Goal: Task Accomplishment & Management: Complete application form

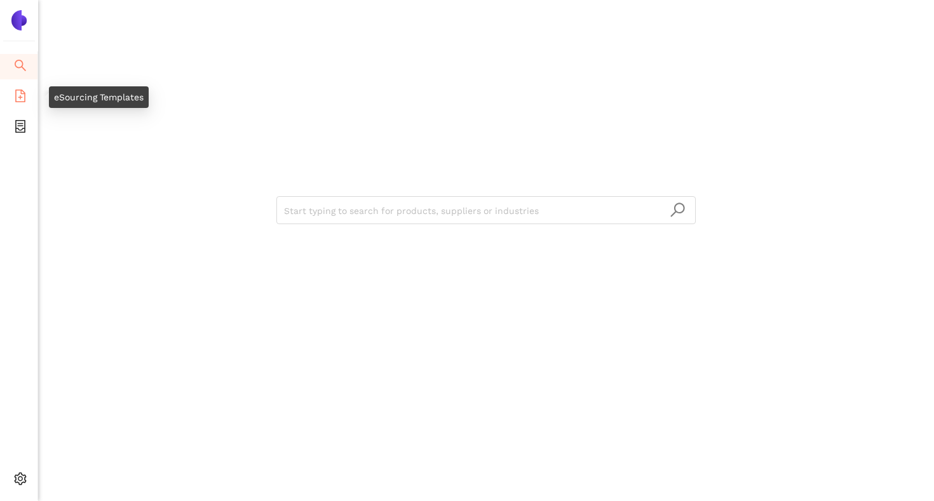
click at [15, 98] on icon "file-add" at bounding box center [20, 96] width 10 height 13
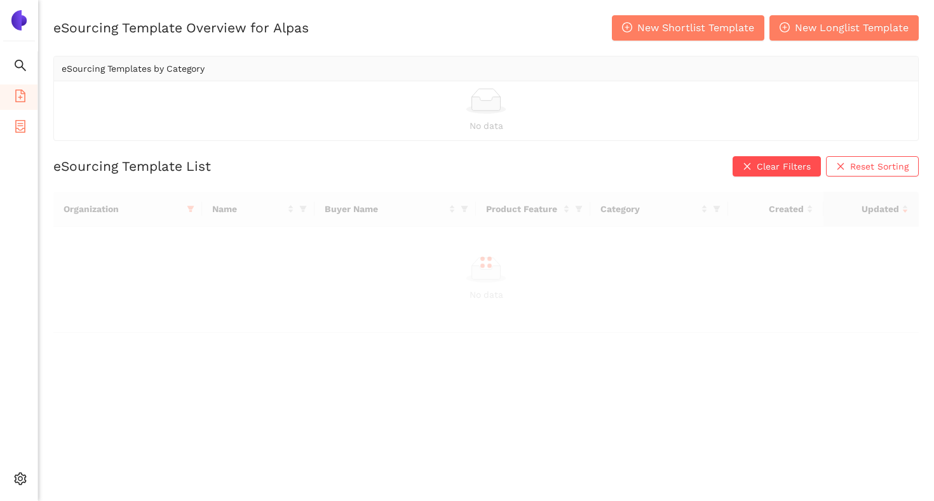
click at [18, 128] on icon "container" at bounding box center [20, 126] width 10 height 13
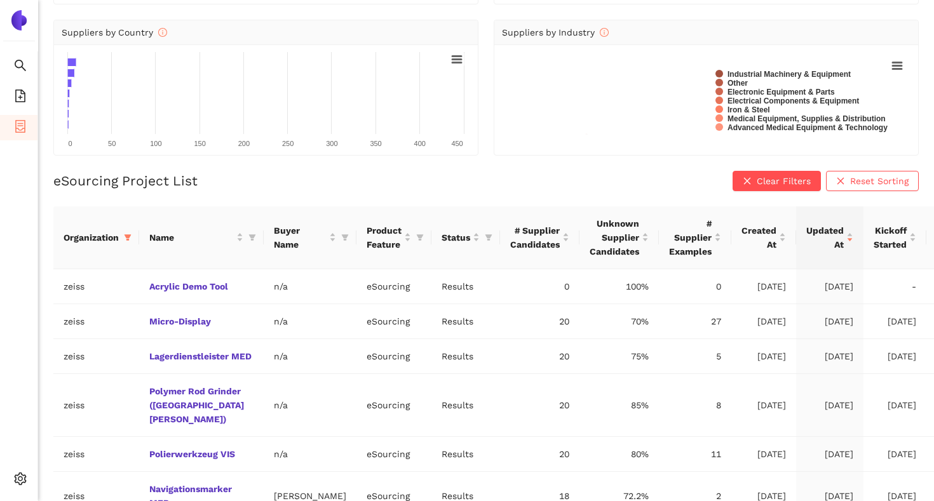
scroll to position [142, 0]
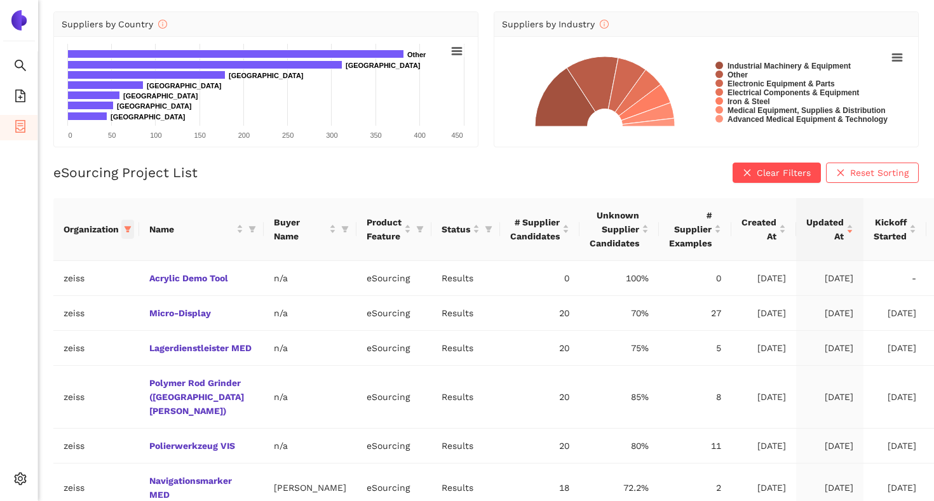
click at [127, 226] on icon "filter" at bounding box center [128, 230] width 8 height 8
click at [0, 0] on link "Acrylic Demo Tool" at bounding box center [0, 0] width 0 height 0
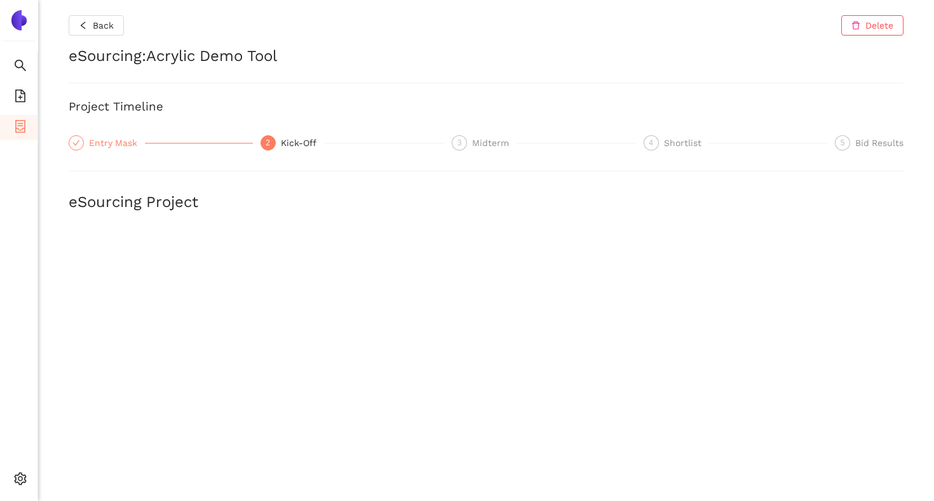
click at [120, 144] on div "Entry Mask" at bounding box center [117, 142] width 56 height 15
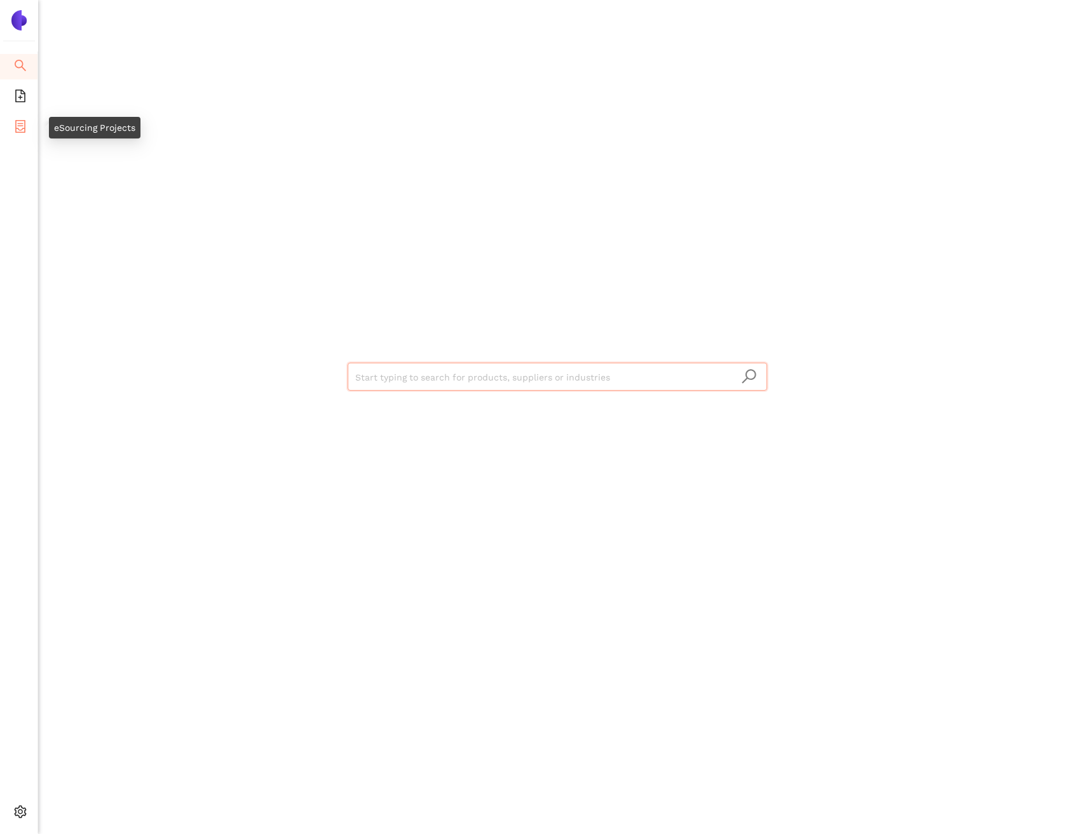
click at [27, 123] on li "eSourcing Projects" at bounding box center [18, 127] width 37 height 25
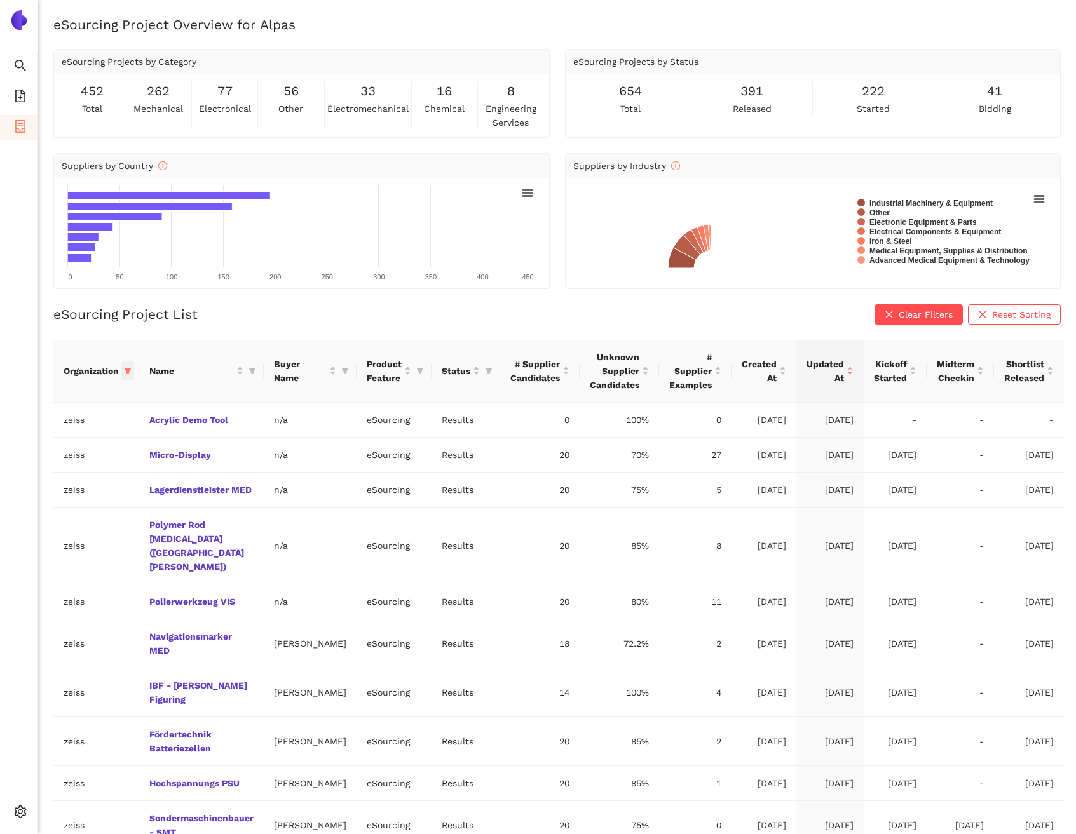
click at [128, 370] on icon "filter" at bounding box center [128, 371] width 7 height 6
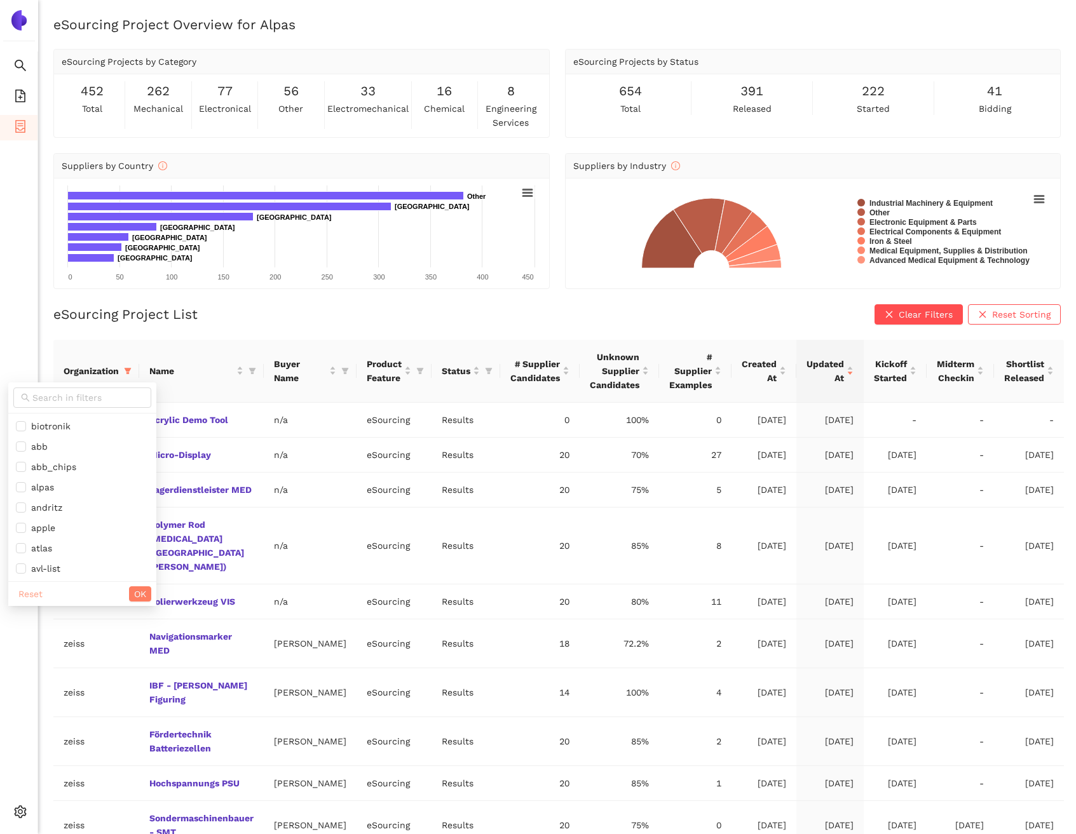
click at [25, 594] on span "Reset" at bounding box center [30, 594] width 24 height 14
checkbox input "false"
click at [134, 593] on span "OK" at bounding box center [140, 594] width 12 height 14
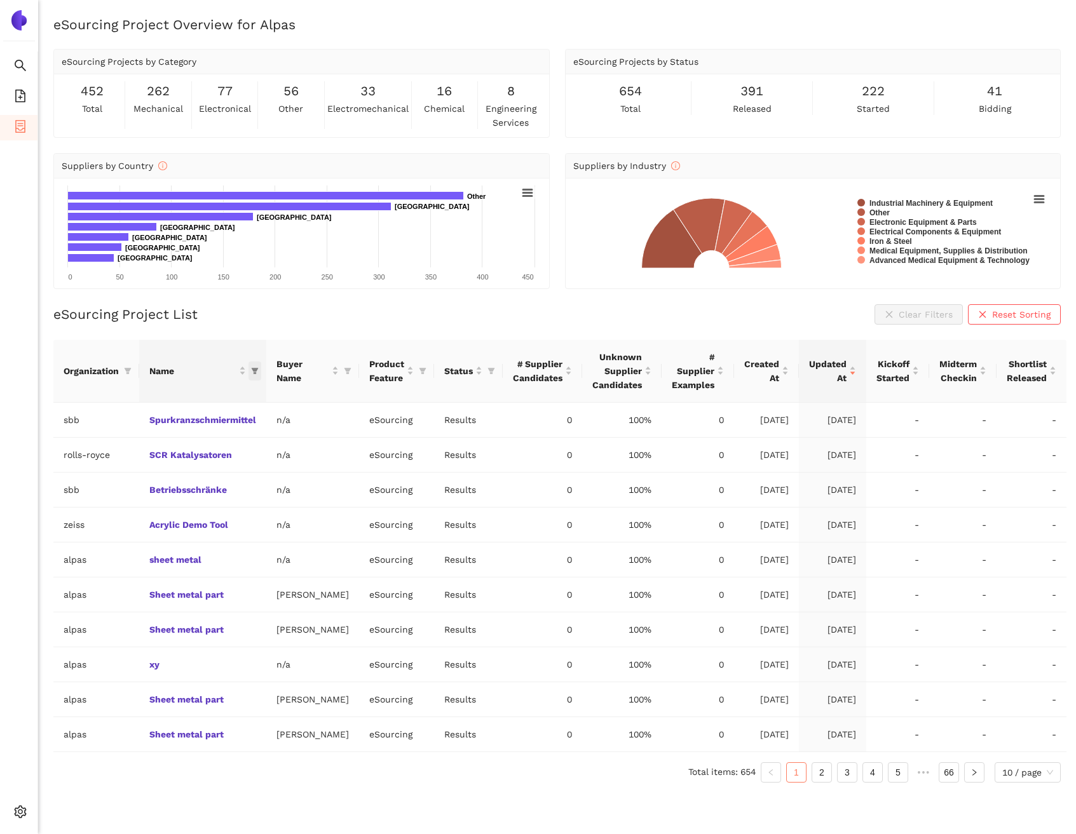
click at [257, 371] on icon "filter" at bounding box center [255, 371] width 8 height 8
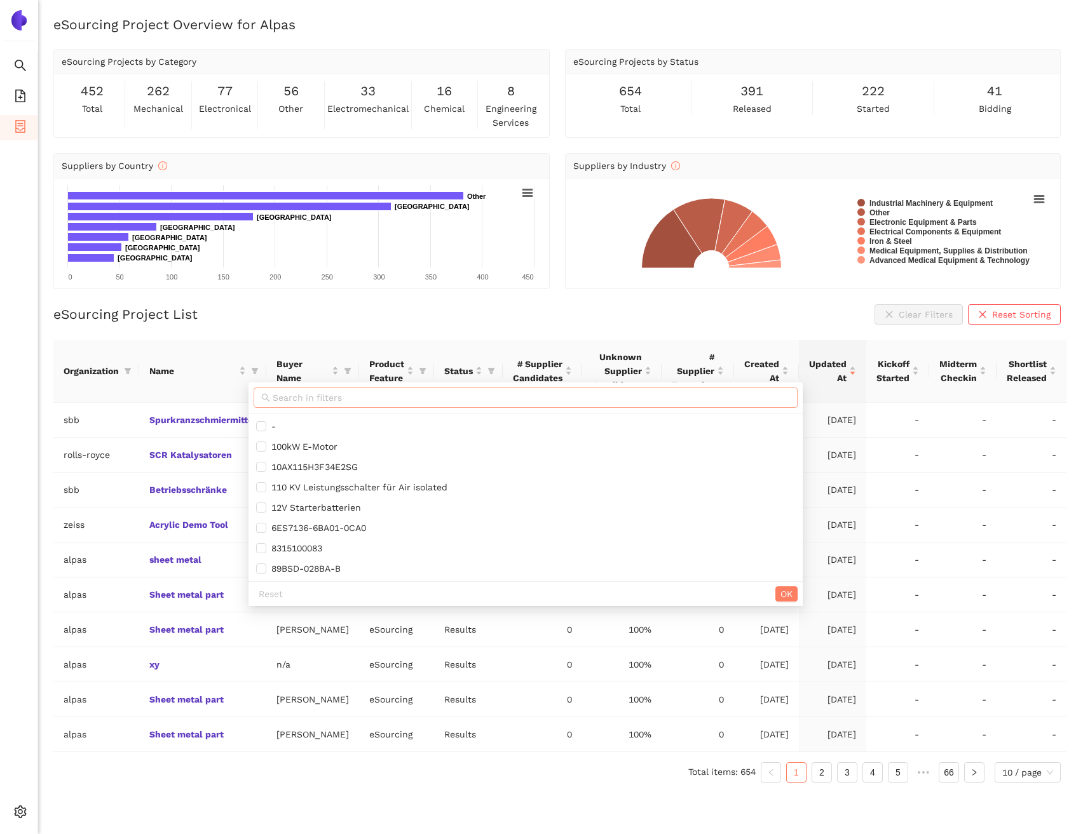
click at [269, 394] on icon "search" at bounding box center [265, 397] width 9 height 9
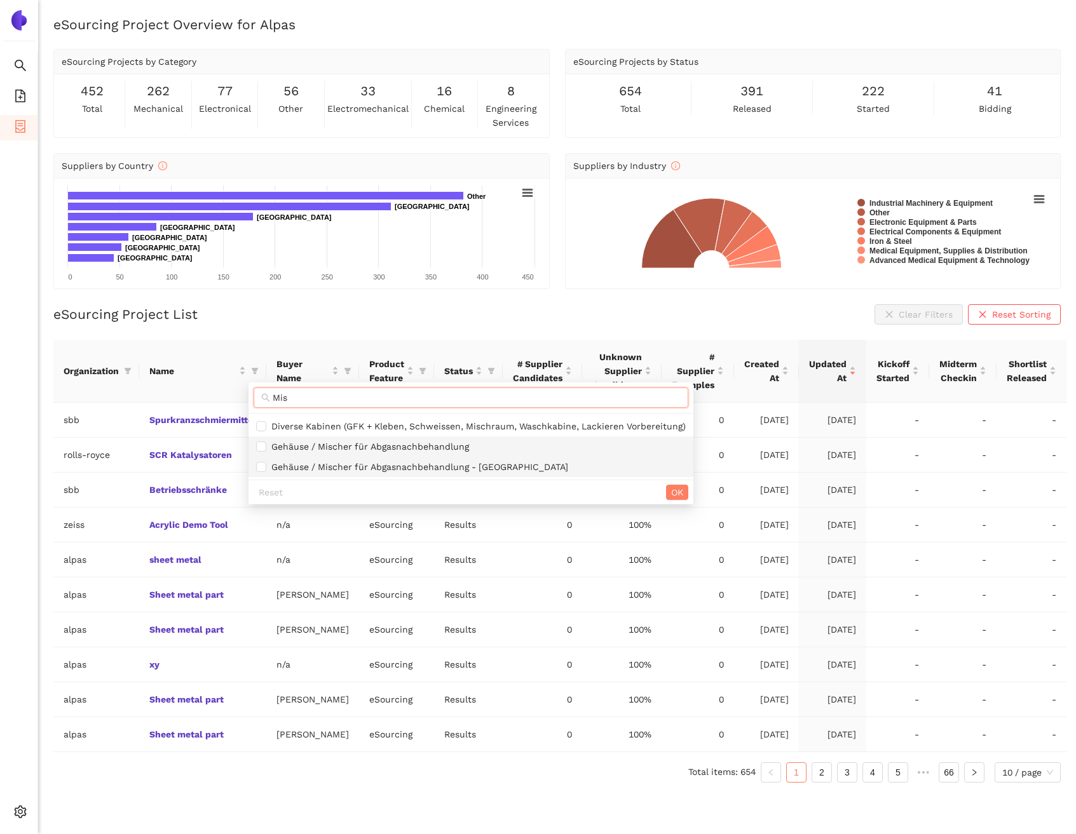
type input "Mis"
click at [329, 447] on span "Gehäuse / Mischer für Abgasnachbehandlung" at bounding box center [367, 447] width 203 height 10
checkbox input "true"
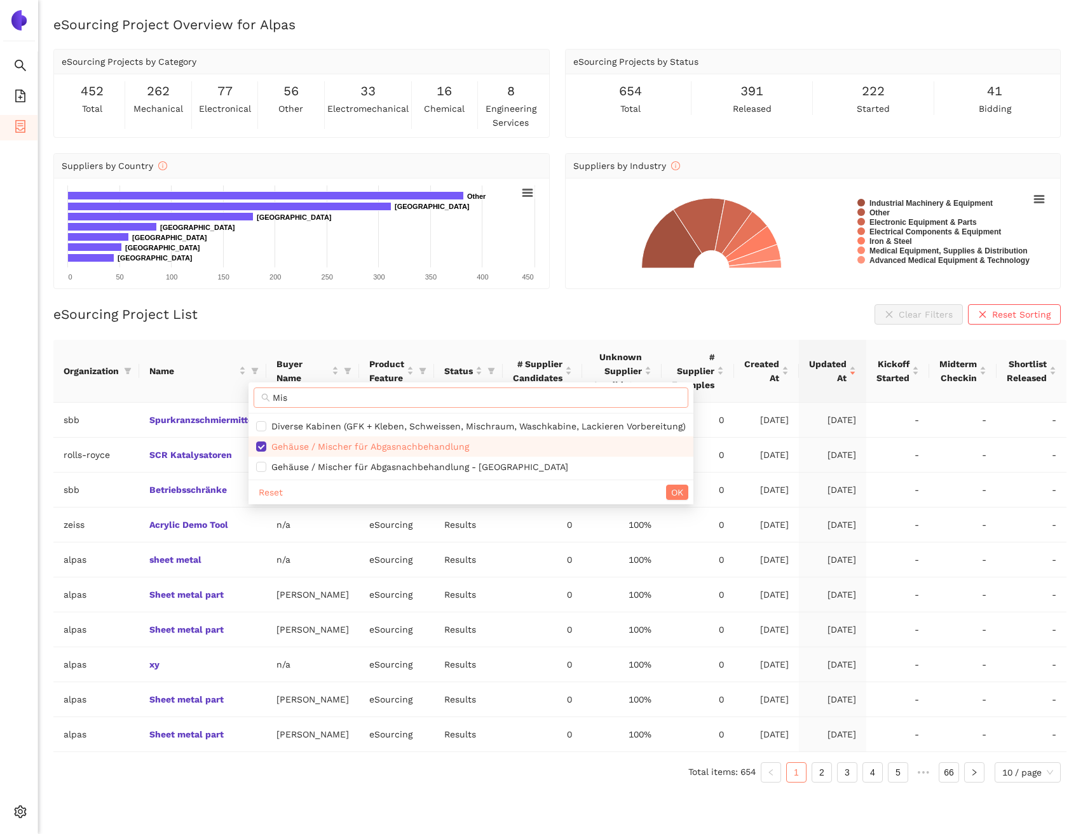
click at [344, 395] on input "Mis" at bounding box center [477, 398] width 408 height 14
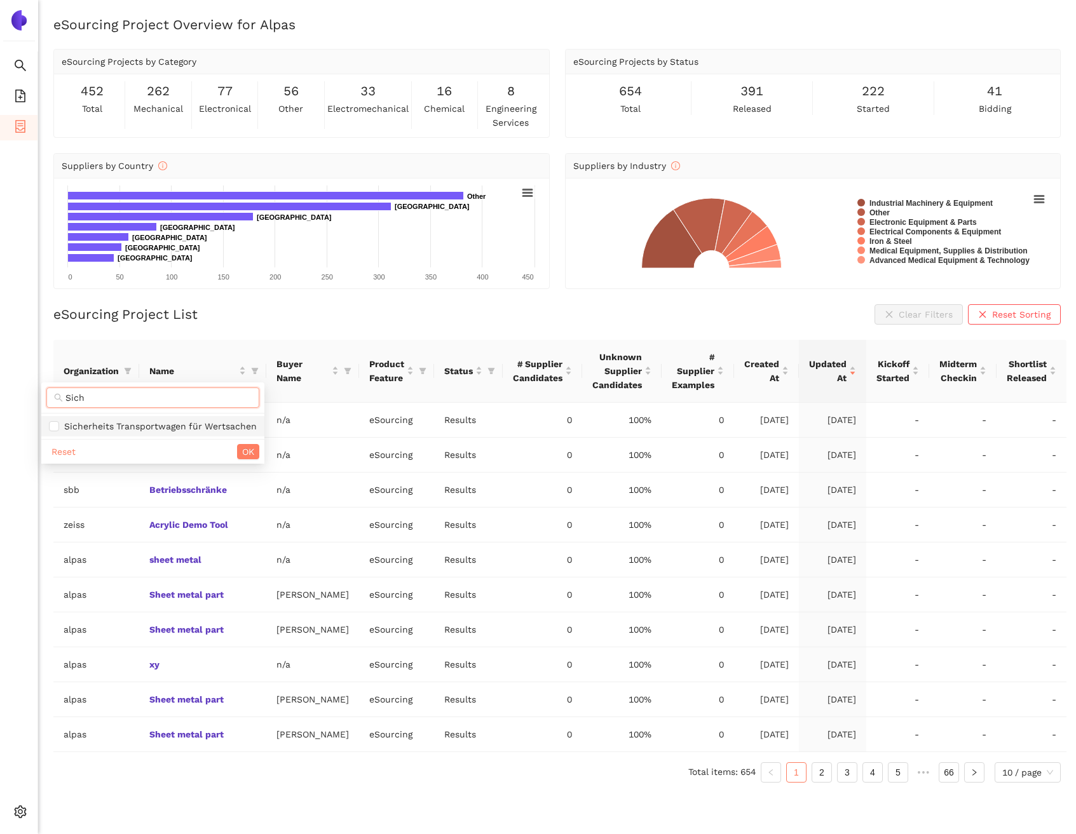
type input "Sich"
click at [203, 424] on span "Sicherheits Transportwagen für Wertsachen" at bounding box center [158, 426] width 198 height 10
checkbox input "true"
click at [150, 393] on input "Sich" at bounding box center [158, 398] width 186 height 14
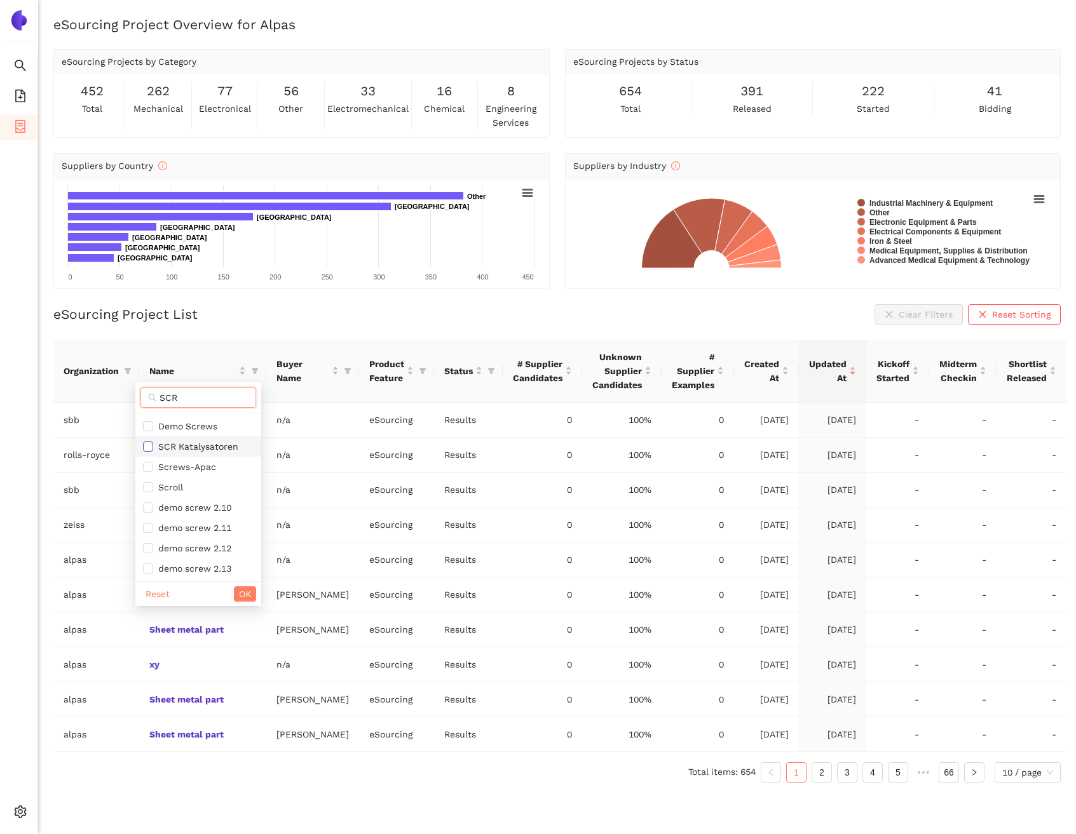
type input "SCR"
click at [152, 440] on label at bounding box center [148, 447] width 10 height 14
click at [152, 442] on input "checkbox" at bounding box center [148, 447] width 10 height 10
click at [177, 444] on span "SCR Katalysatoren" at bounding box center [195, 447] width 85 height 10
checkbox input "true"
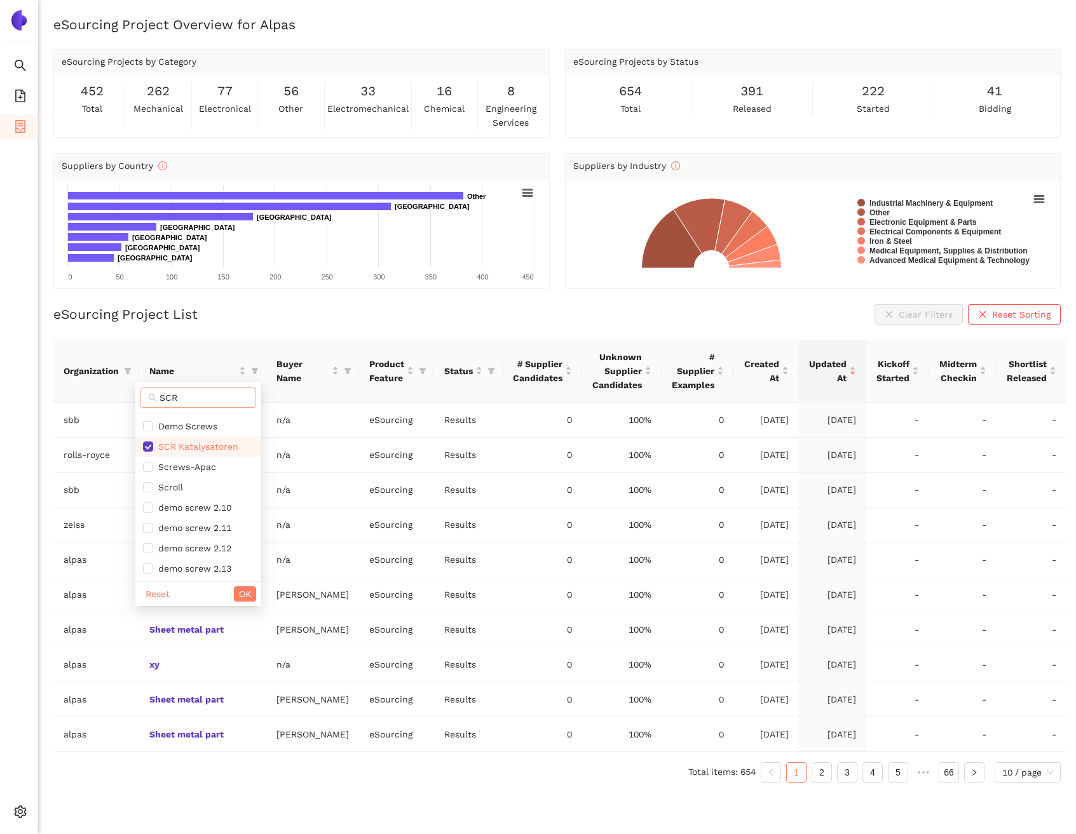
click at [194, 400] on input "SCR" at bounding box center [203, 398] width 89 height 14
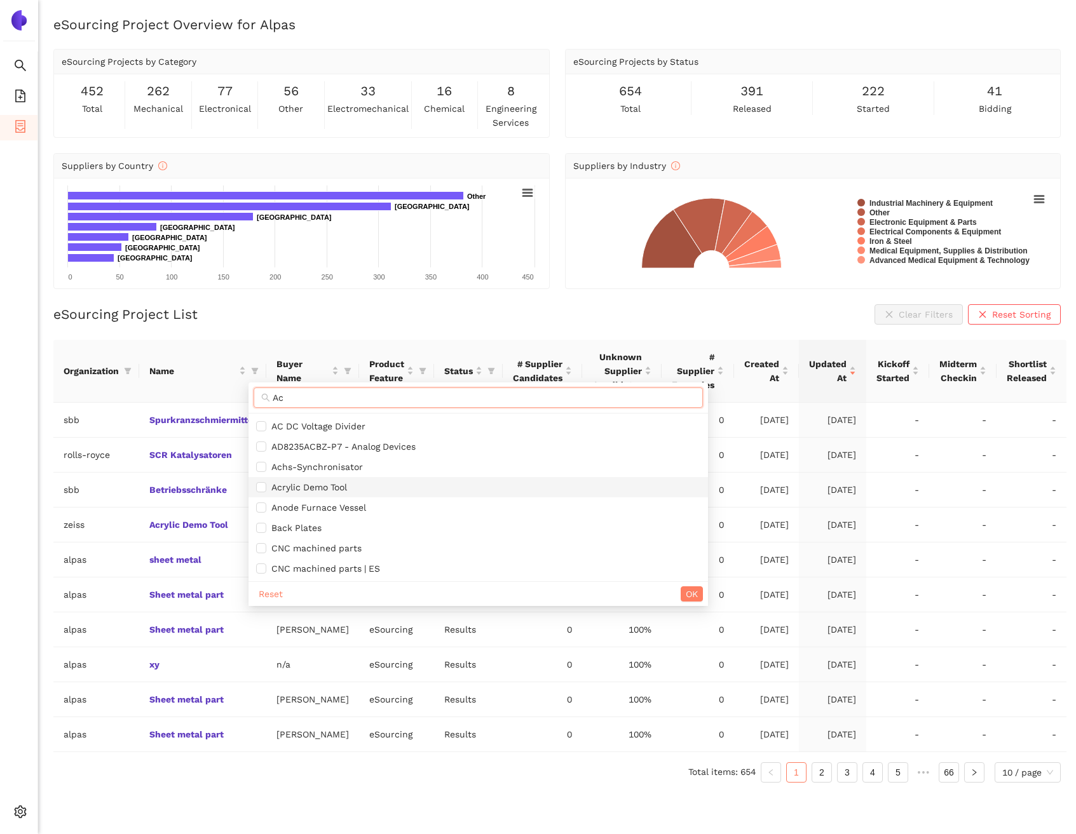
type input "Ac"
click at [320, 487] on span "Acrylic Demo Tool" at bounding box center [306, 487] width 81 height 10
checkbox input "true"
click at [309, 405] on span "Ac" at bounding box center [477, 398] width 449 height 20
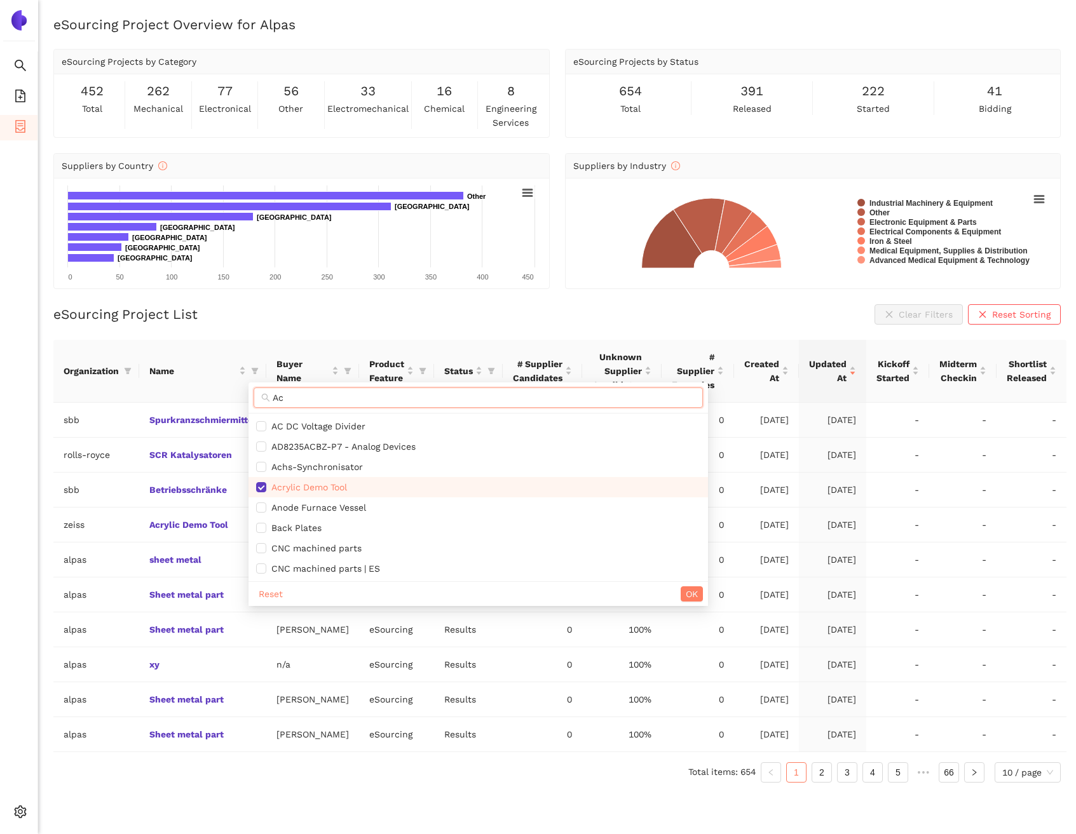
click at [310, 394] on input "Ac" at bounding box center [484, 398] width 422 height 14
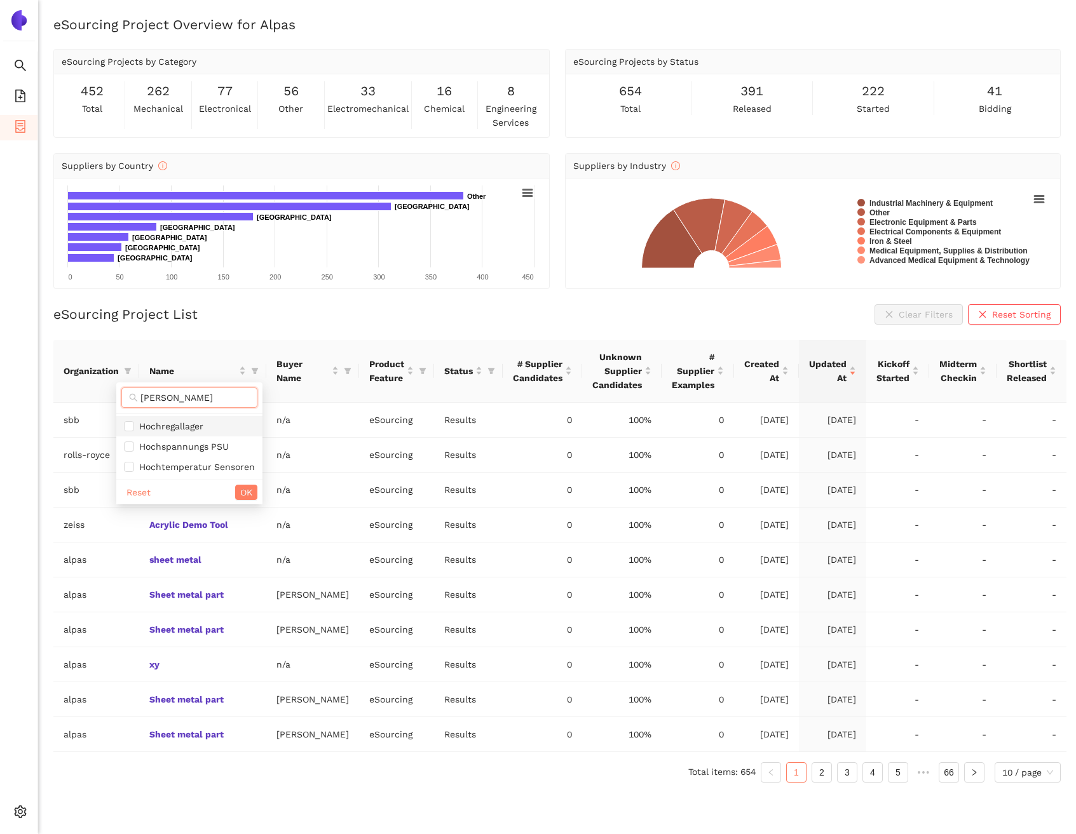
type input "Hoch"
click at [195, 431] on span "Hochregallager" at bounding box center [189, 426] width 131 height 14
checkbox input "true"
click at [188, 401] on input "Hoch" at bounding box center [194, 398] width 109 height 14
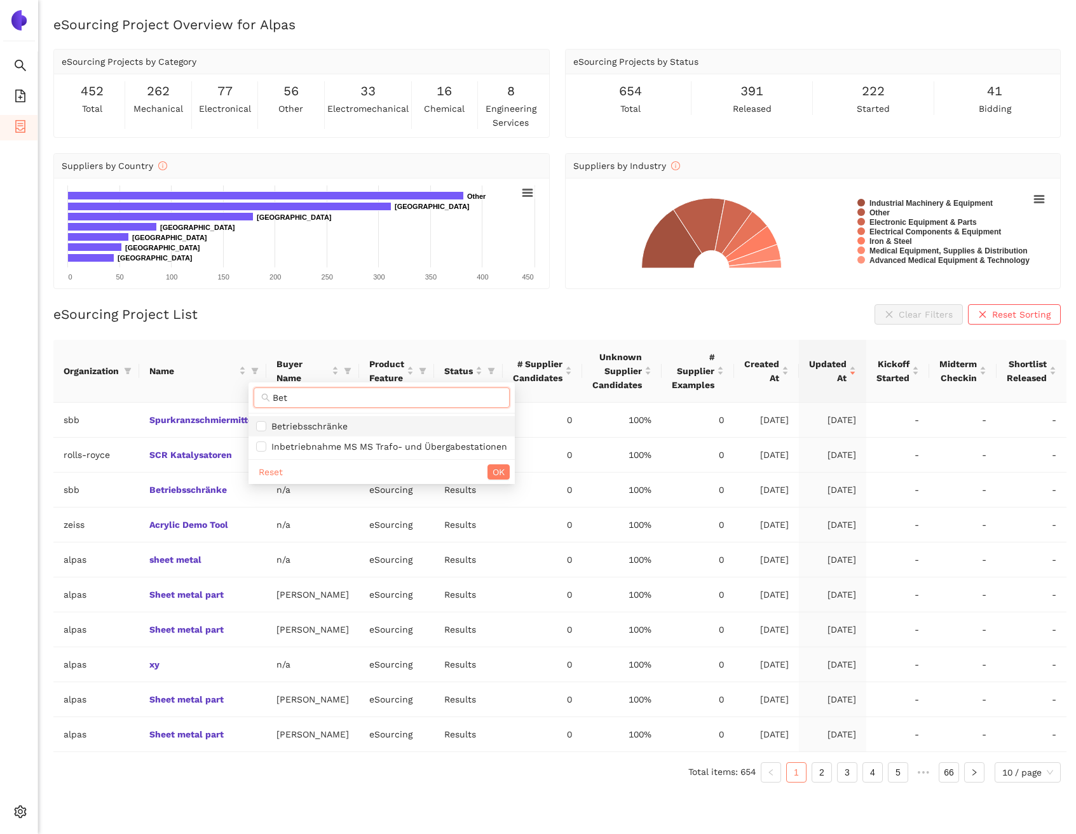
type input "Bet"
click at [286, 427] on span "Betriebsschränke" at bounding box center [306, 426] width 81 height 10
checkbox input "true"
click at [301, 396] on input "Bet" at bounding box center [387, 398] width 229 height 14
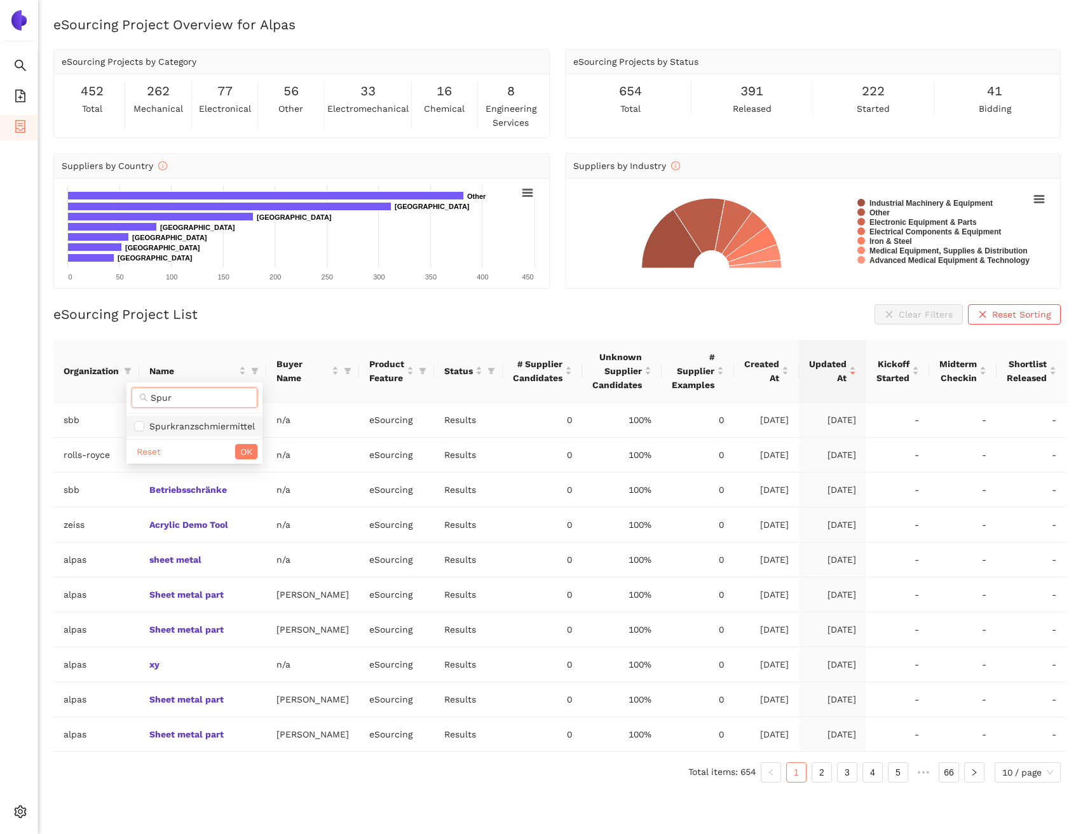
type input "Spur"
click at [224, 419] on span "Spurkranzschmiermittel" at bounding box center [194, 426] width 121 height 14
checkbox input "true"
click at [248, 452] on span "OK" at bounding box center [246, 452] width 12 height 14
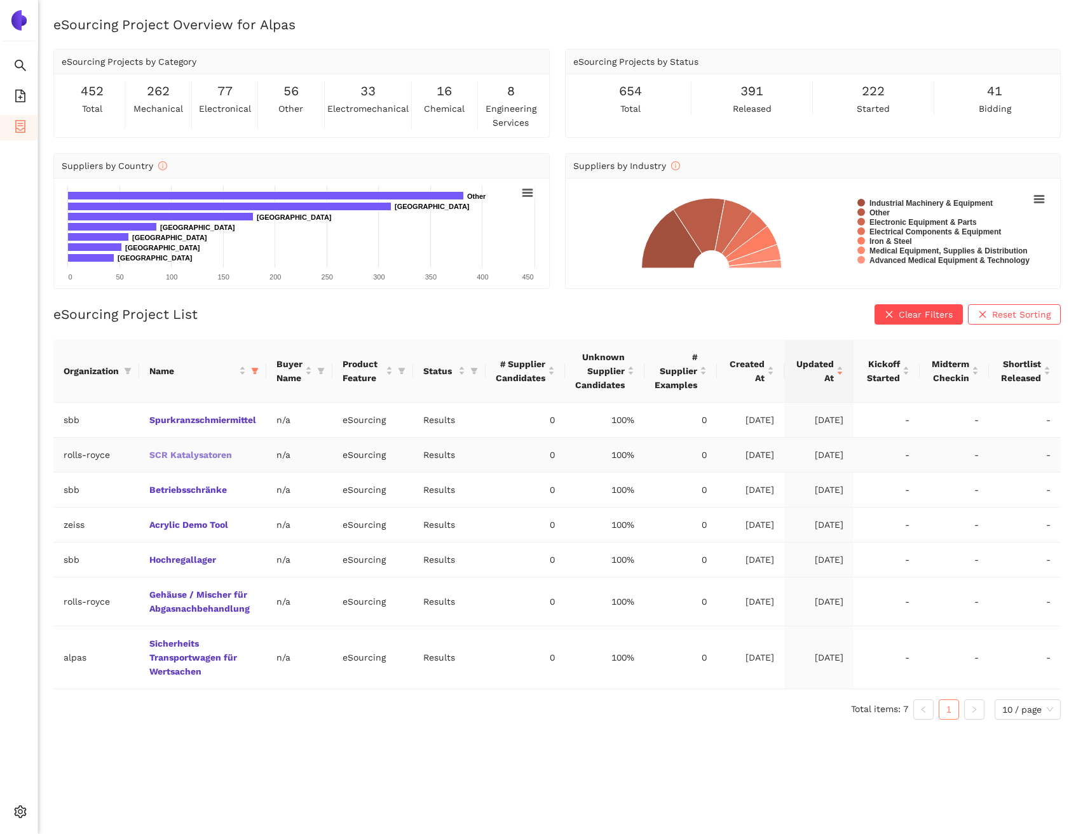
click at [0, 0] on link "SCR Katalysatoren" at bounding box center [0, 0] width 0 height 0
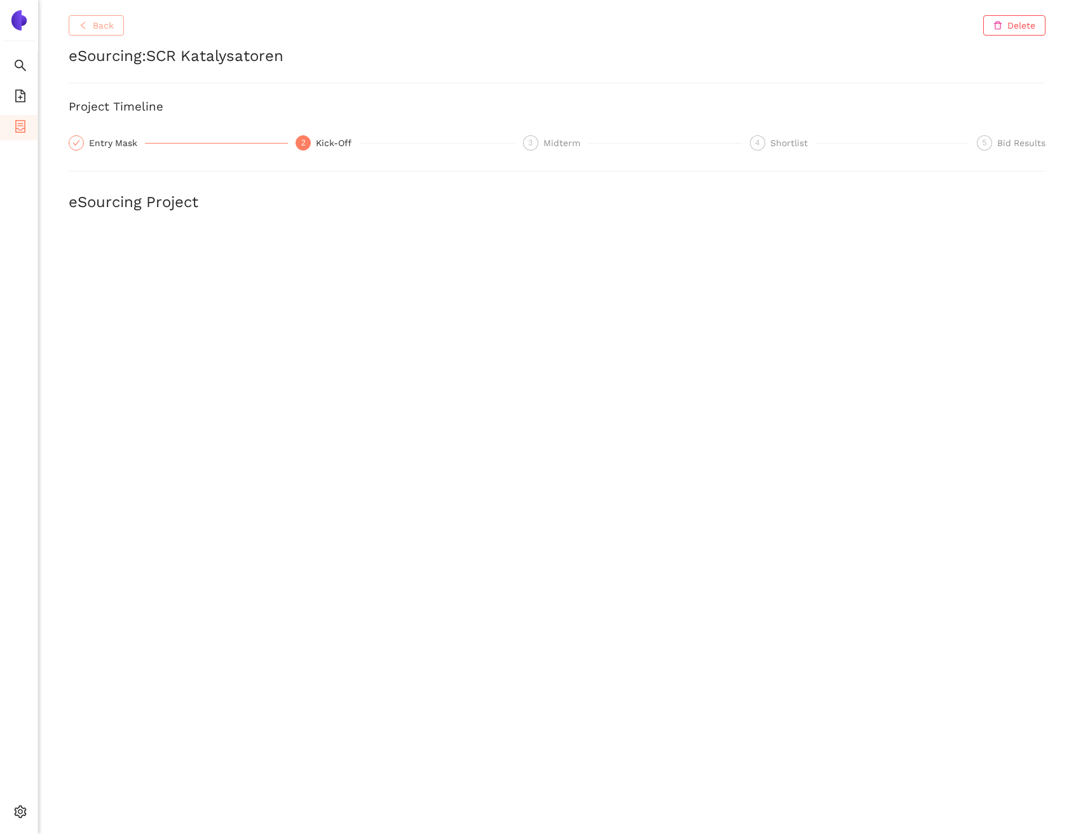
click at [100, 27] on span "Back" at bounding box center [103, 25] width 21 height 14
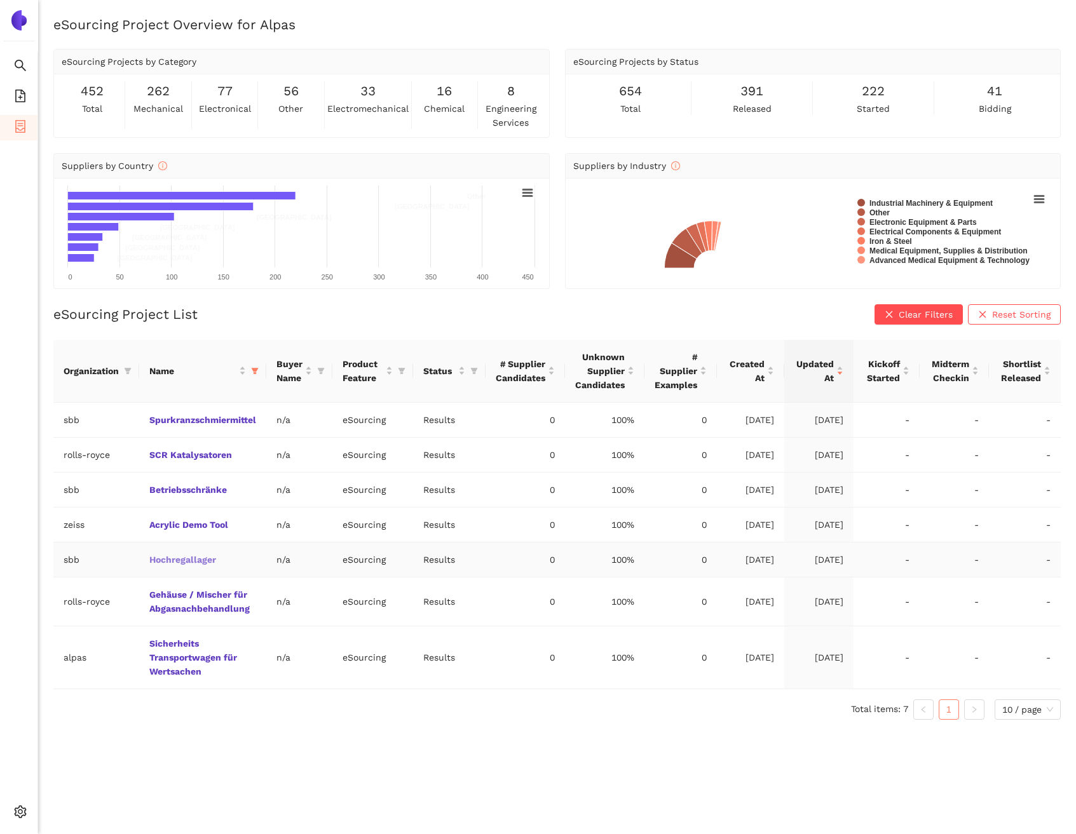
click at [0, 0] on link "Hochregallager" at bounding box center [0, 0] width 0 height 0
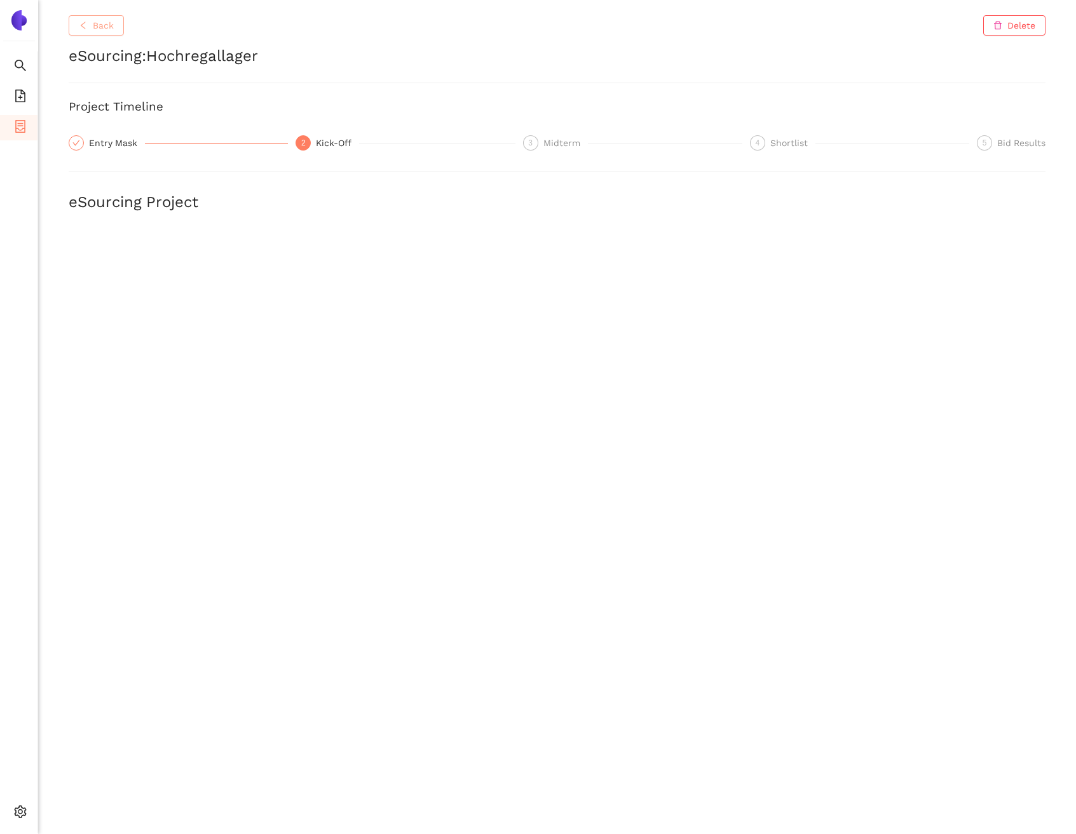
click at [108, 27] on span "Back" at bounding box center [103, 25] width 21 height 14
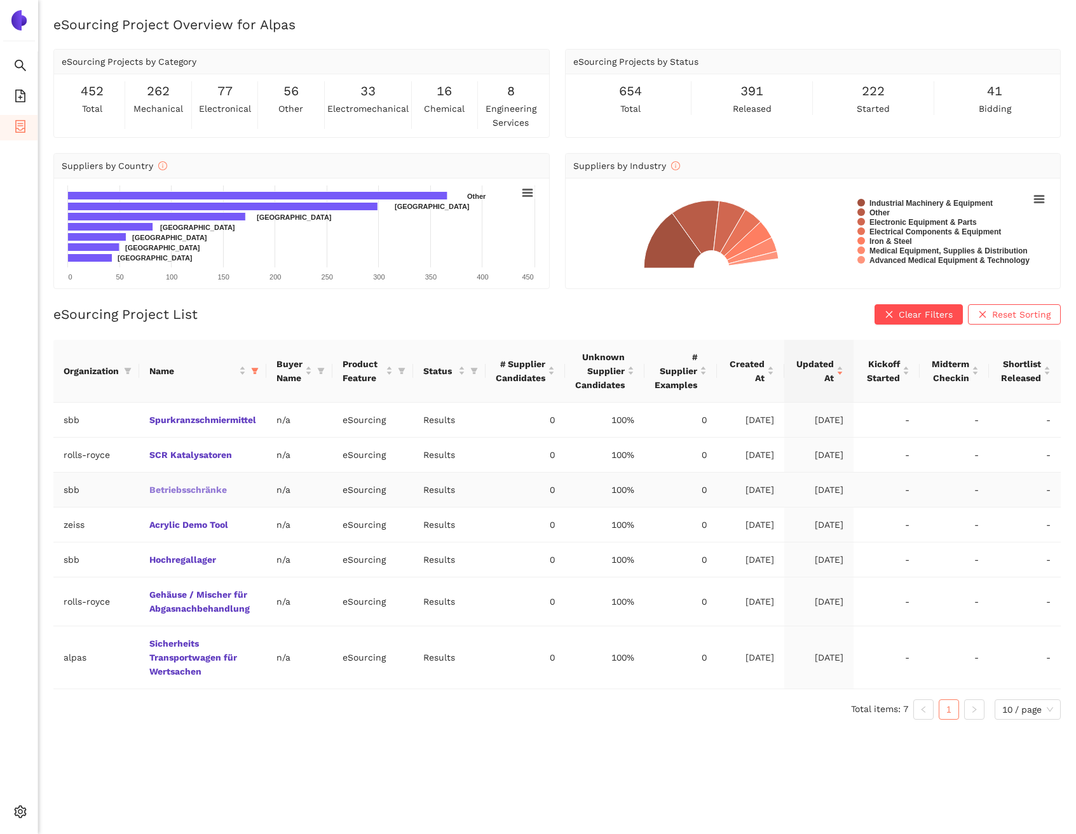
click at [0, 0] on link "Betriebsschränke" at bounding box center [0, 0] width 0 height 0
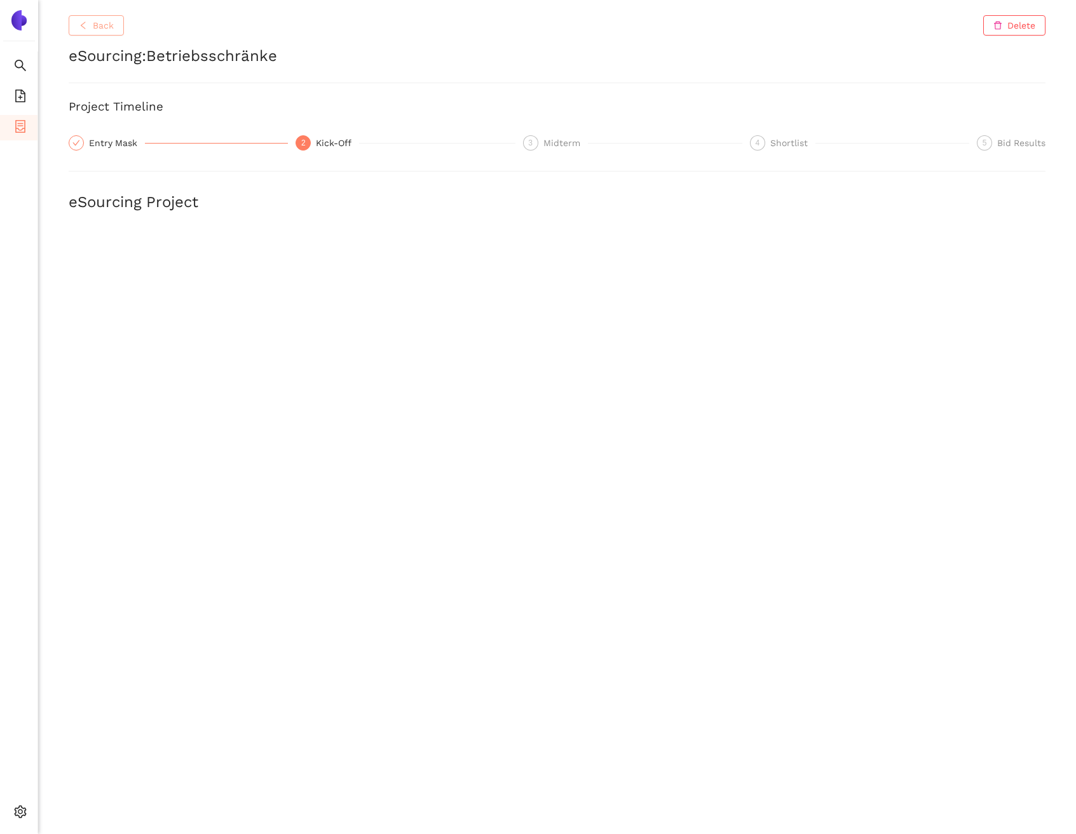
click at [96, 24] on span "Back" at bounding box center [103, 25] width 21 height 14
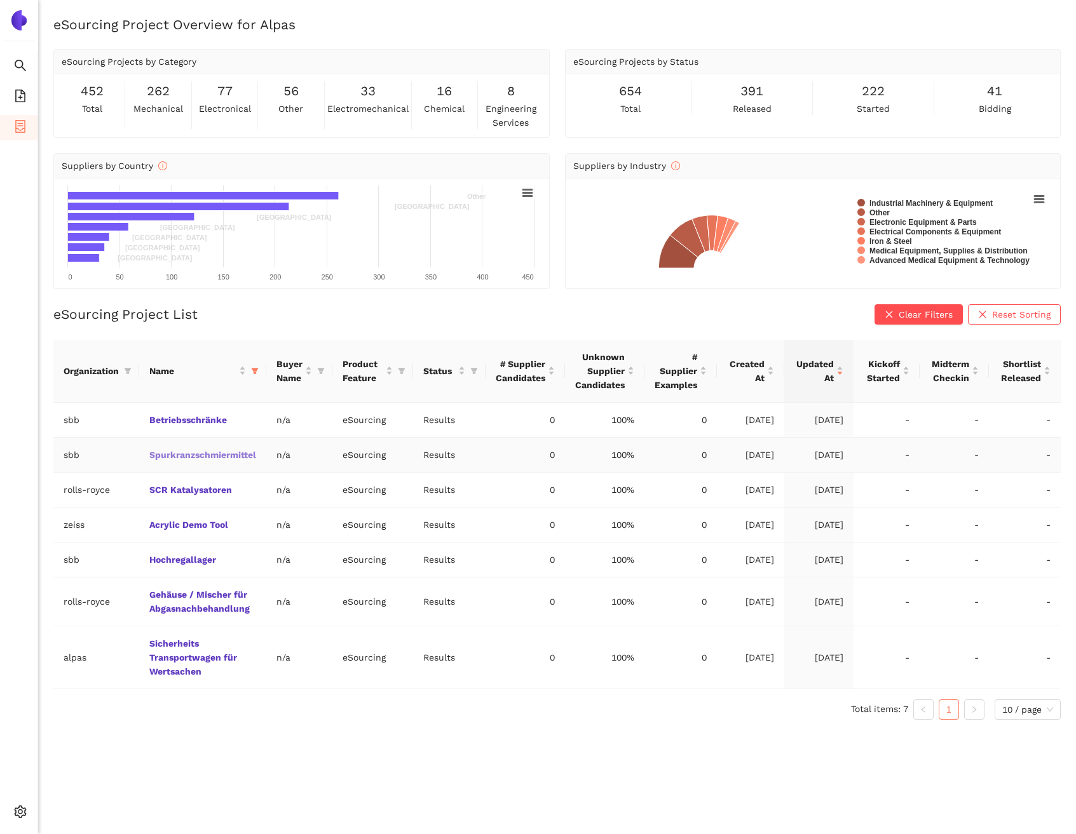
click at [0, 0] on link "Spurkranzschmiermittel" at bounding box center [0, 0] width 0 height 0
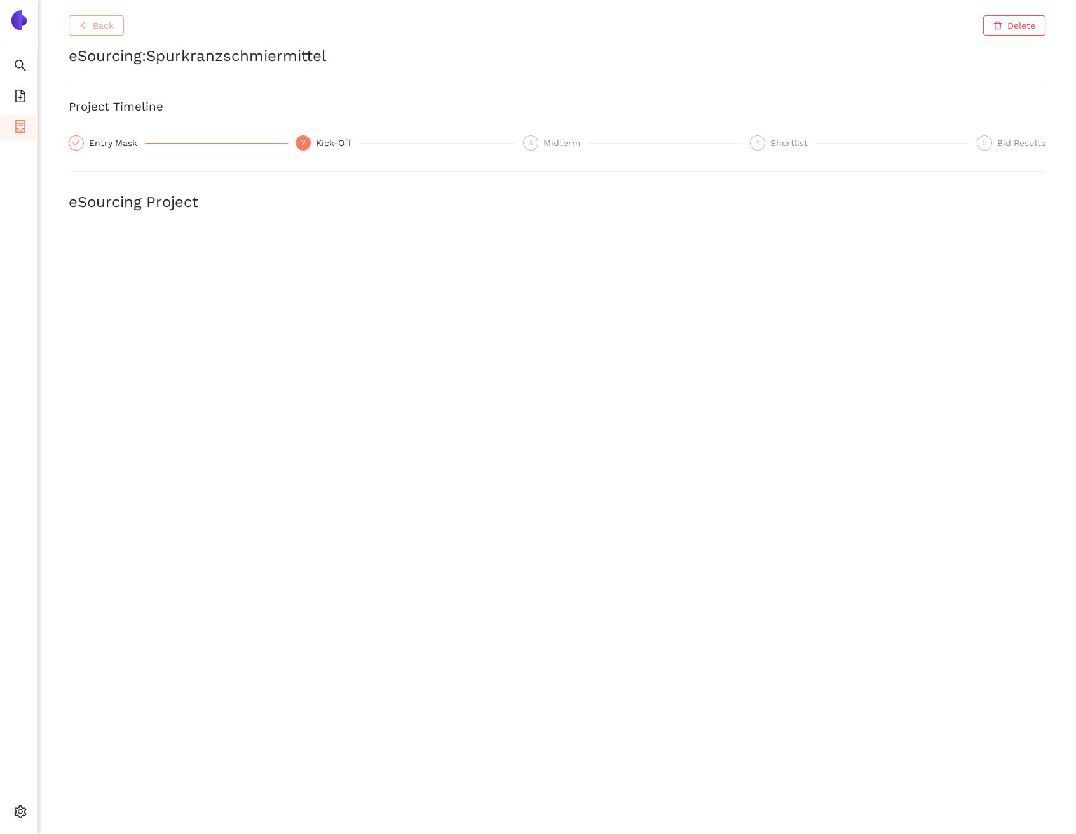
click at [112, 31] on span "Back" at bounding box center [103, 25] width 21 height 14
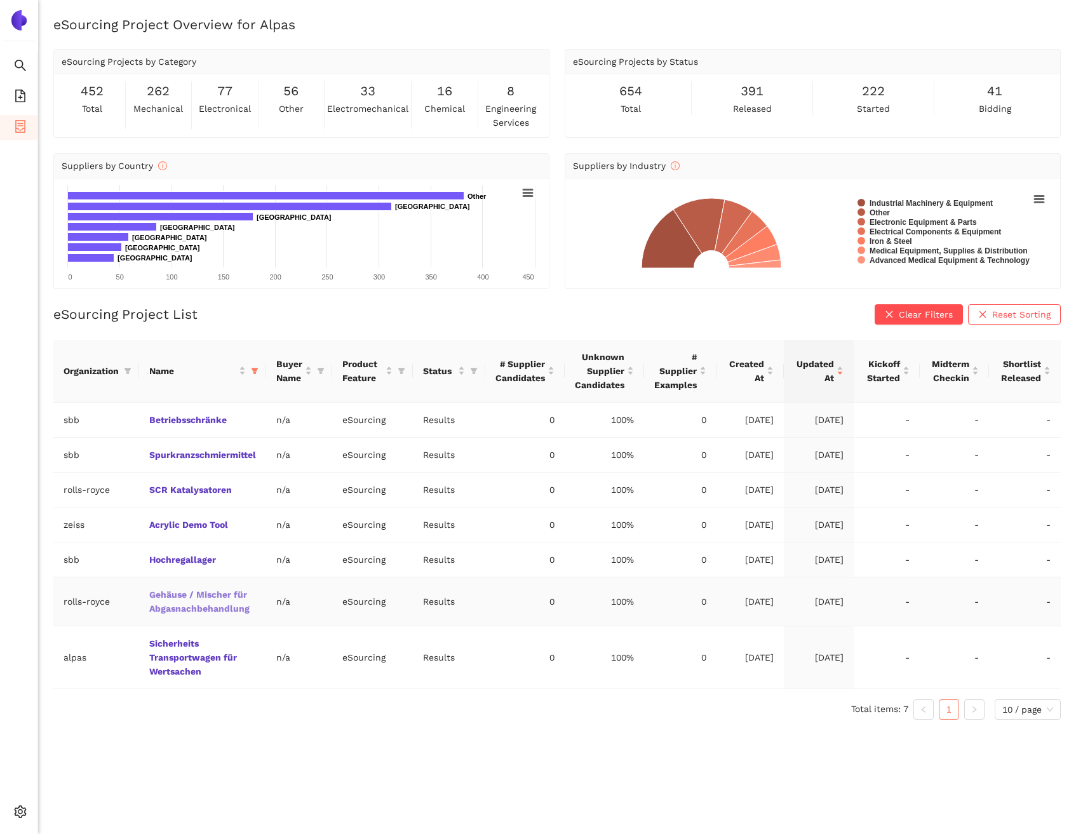
click at [0, 0] on link "Gehäuse / Mischer für Abgasnachbehandlung" at bounding box center [0, 0] width 0 height 0
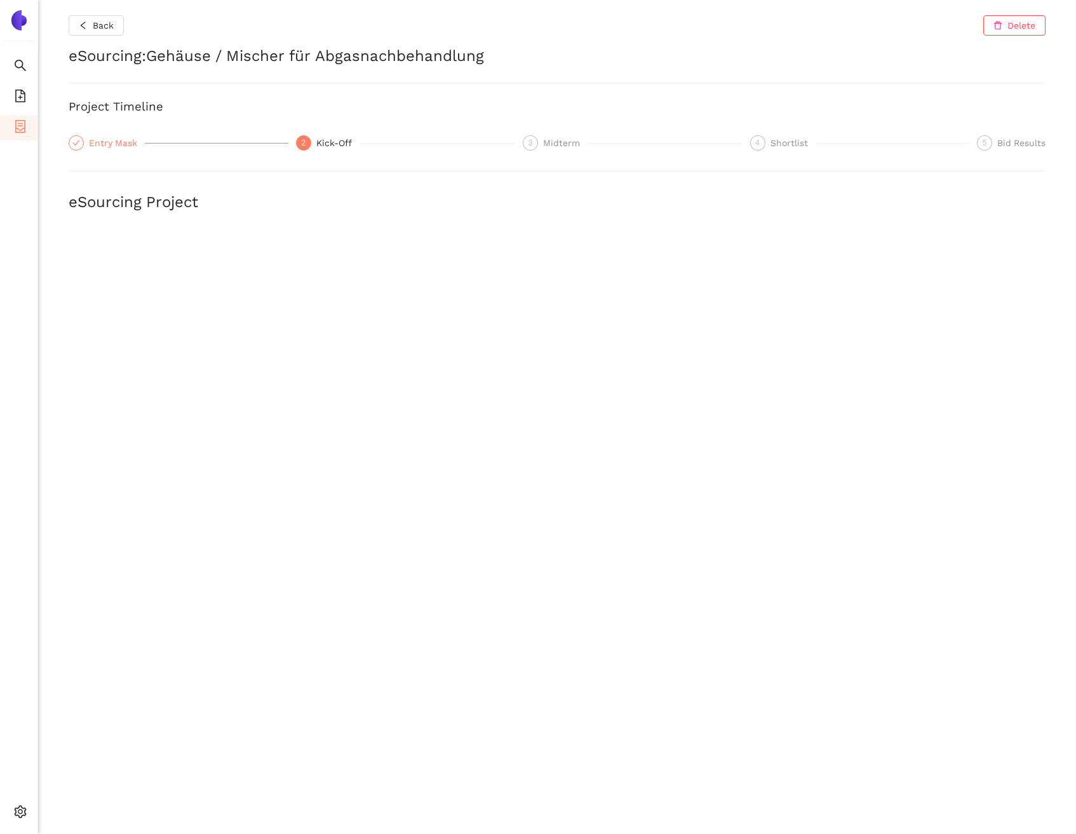
click at [115, 135] on div "Entry Mask" at bounding box center [117, 142] width 56 height 15
click at [118, 24] on button "Back" at bounding box center [96, 25] width 55 height 20
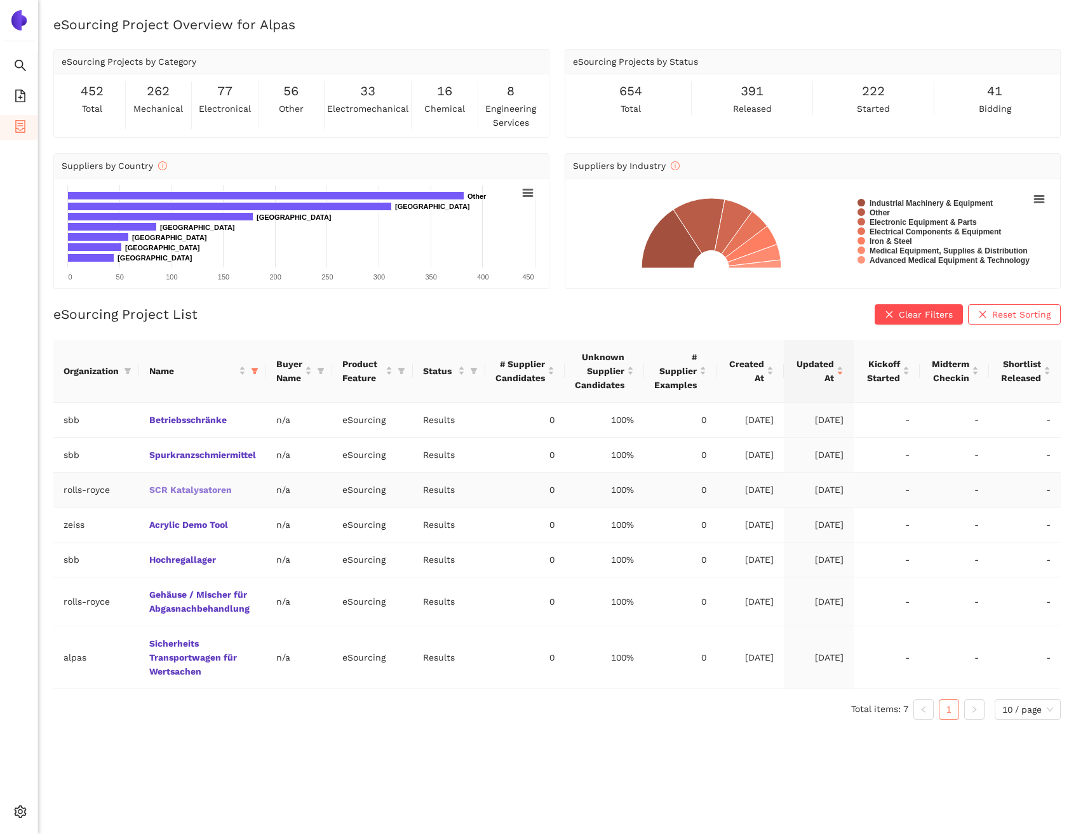
click at [0, 0] on link "SCR Katalysatoren" at bounding box center [0, 0] width 0 height 0
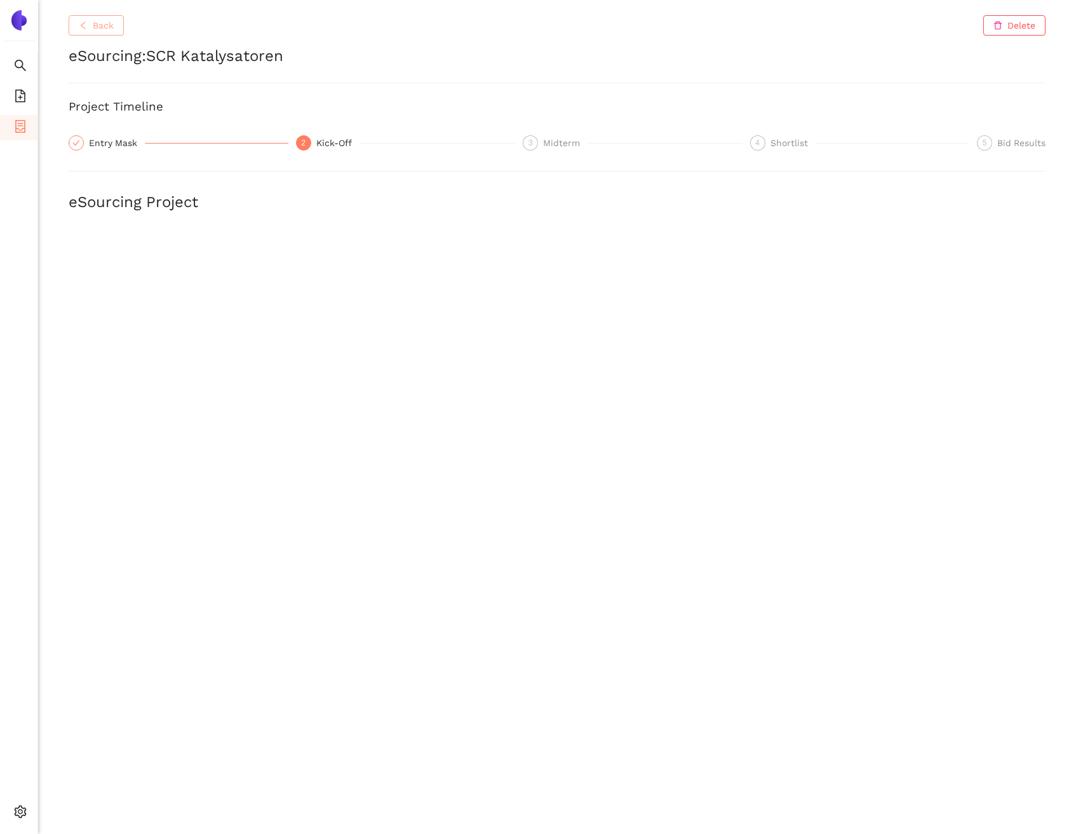
drag, startPoint x: 100, startPoint y: 20, endPoint x: 257, endPoint y: 14, distance: 157.7
click at [100, 20] on span "Back" at bounding box center [103, 25] width 21 height 14
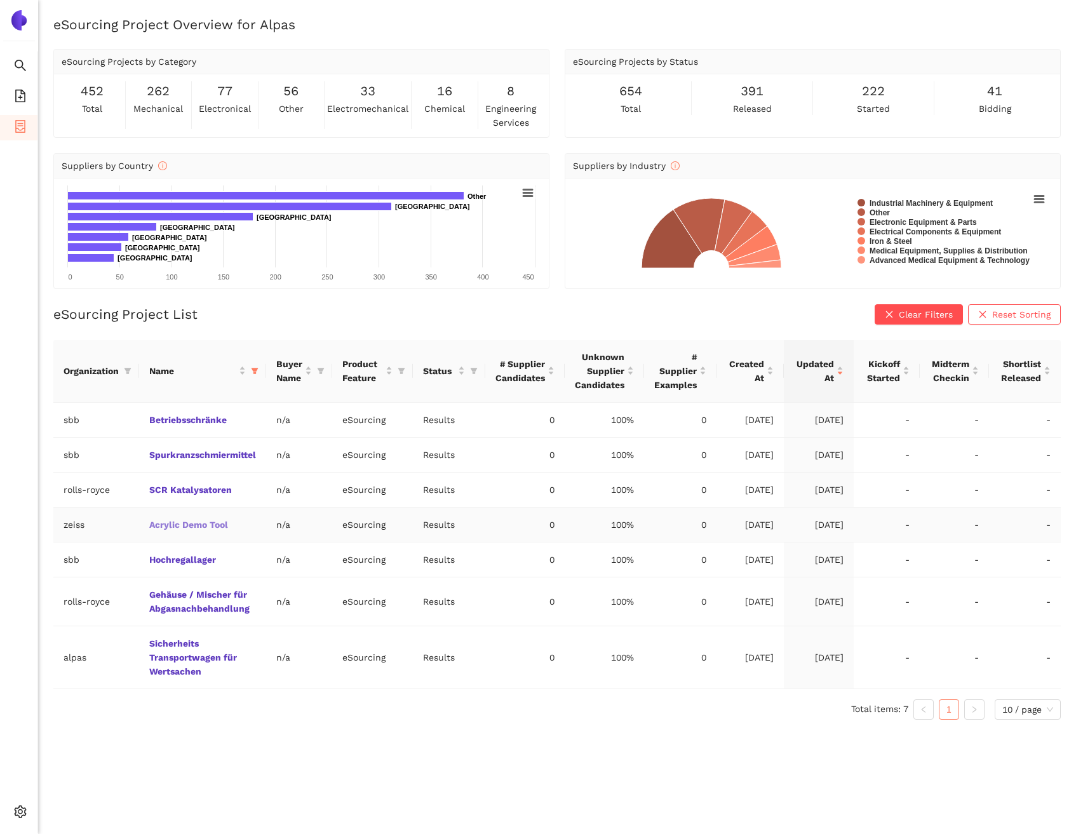
click at [0, 0] on link "Acrylic Demo Tool" at bounding box center [0, 0] width 0 height 0
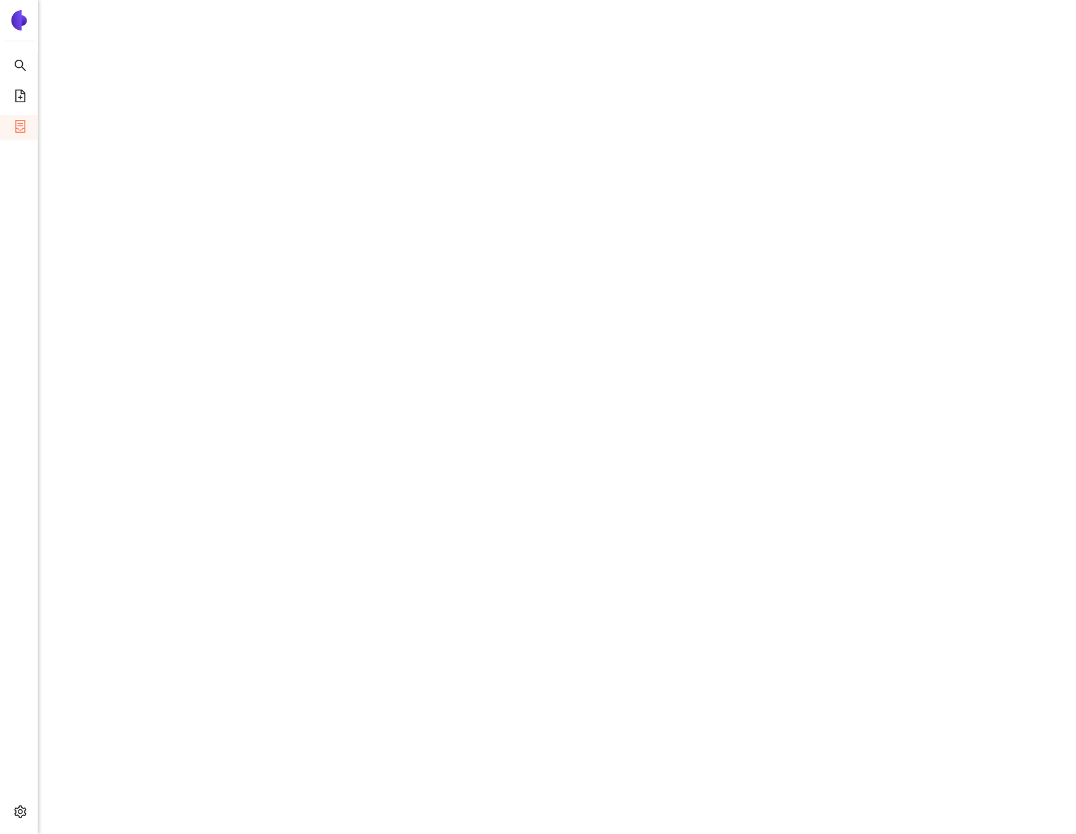
scroll to position [1, 0]
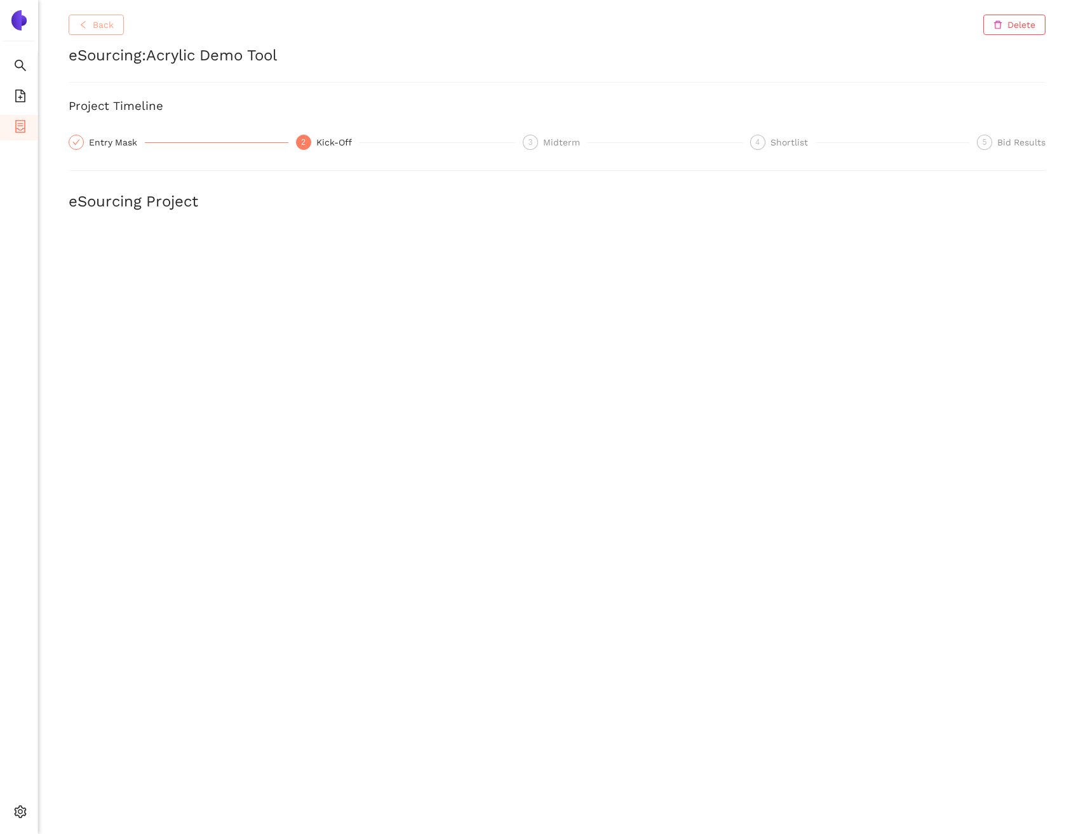
click at [95, 24] on span "Back" at bounding box center [103, 25] width 21 height 14
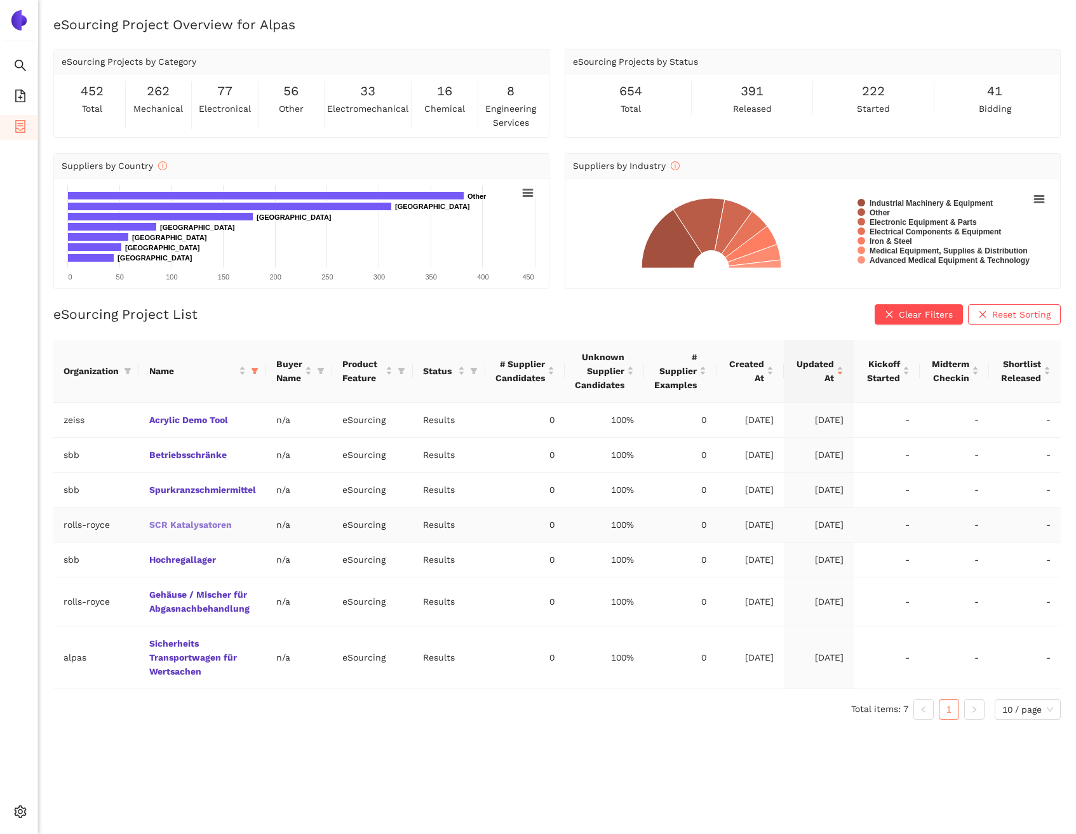
click at [0, 0] on link "SCR Katalysatoren" at bounding box center [0, 0] width 0 height 0
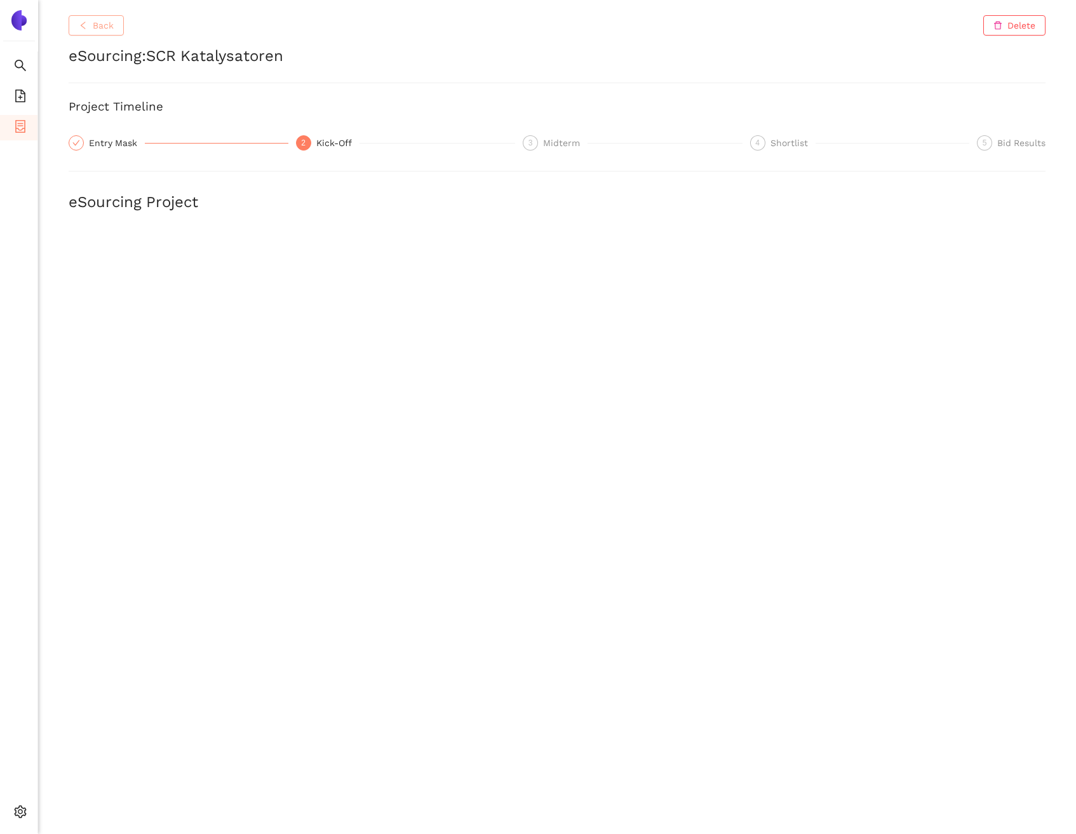
click at [95, 18] on span "Back" at bounding box center [103, 25] width 21 height 14
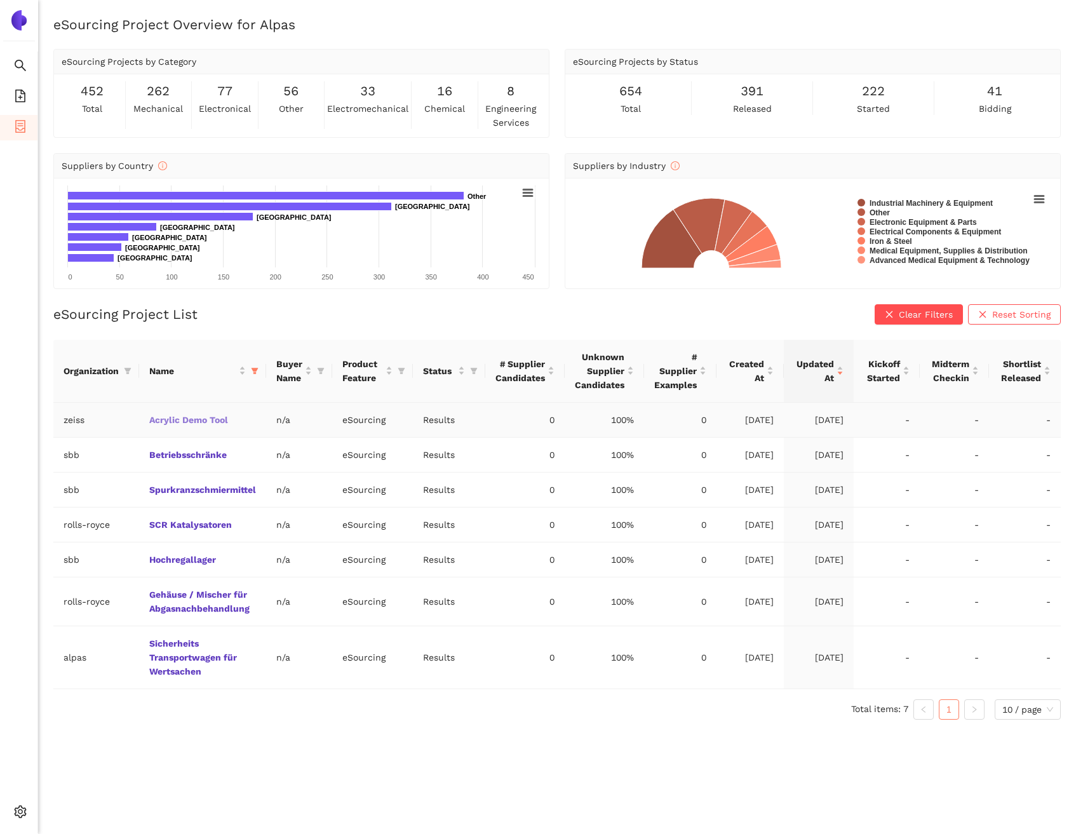
click at [0, 0] on link "Acrylic Demo Tool" at bounding box center [0, 0] width 0 height 0
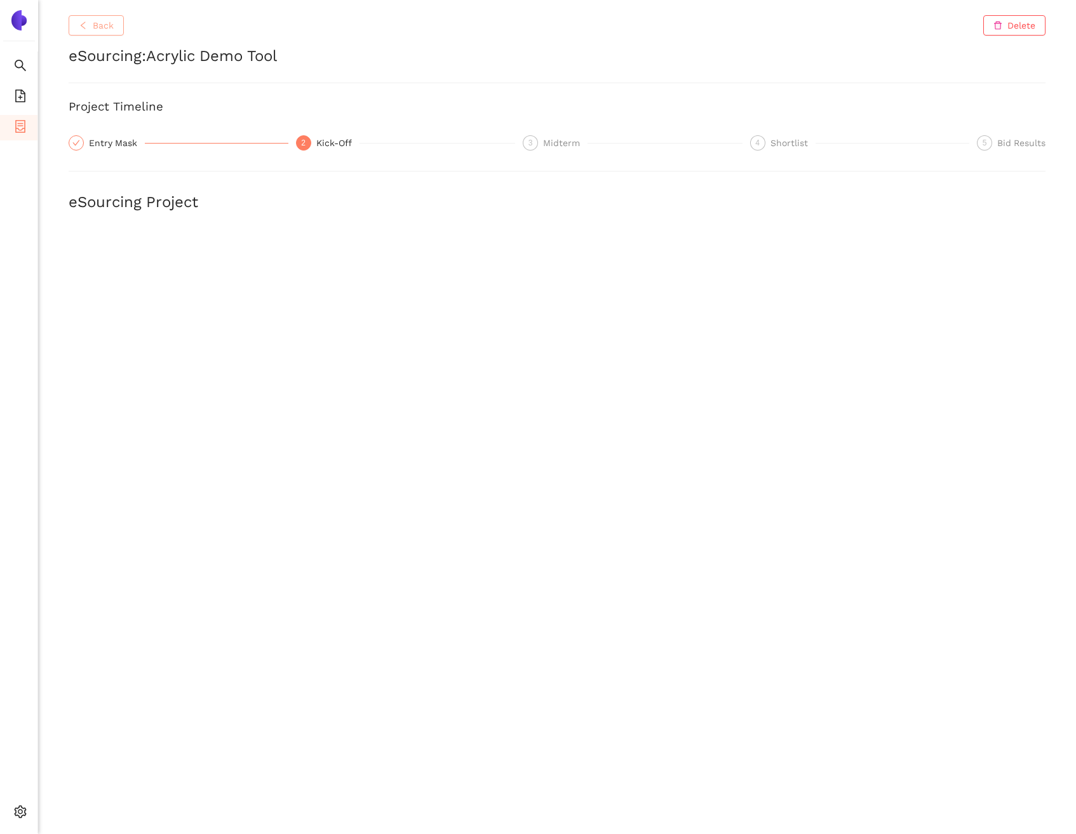
click at [107, 24] on span "Back" at bounding box center [103, 25] width 21 height 14
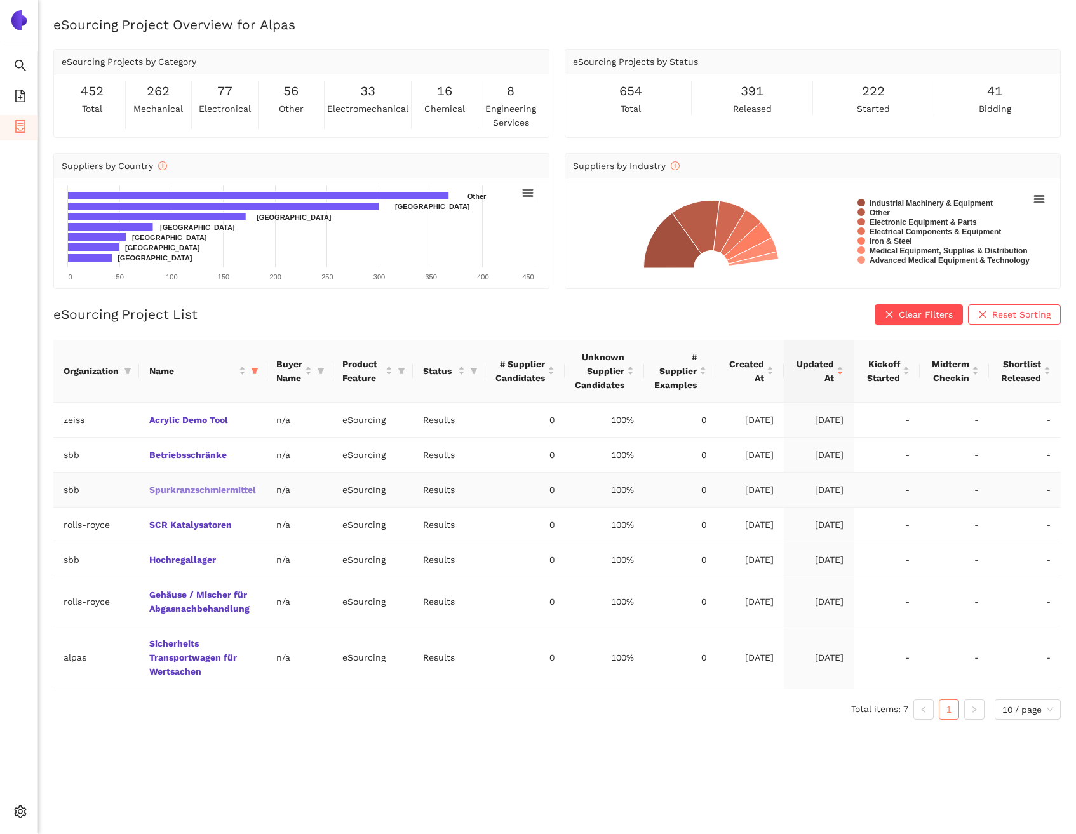
click at [0, 0] on link "Spurkranzschmiermittel" at bounding box center [0, 0] width 0 height 0
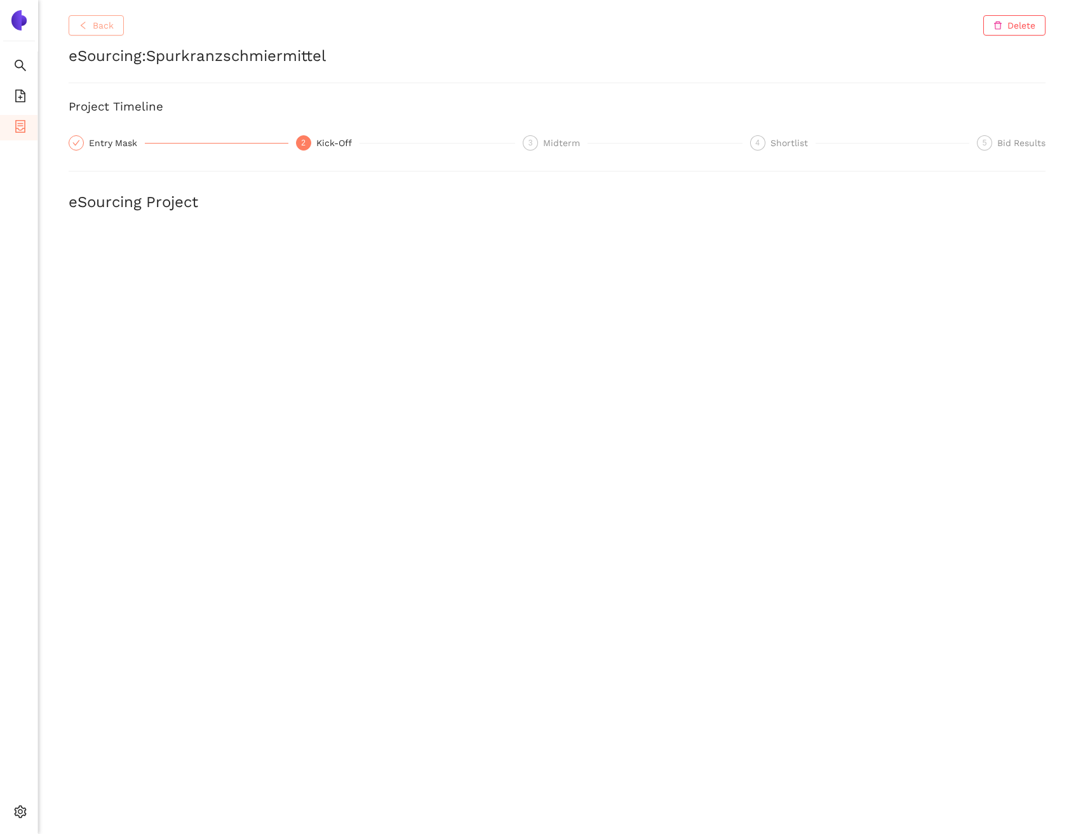
click at [88, 20] on button "Back" at bounding box center [96, 25] width 55 height 20
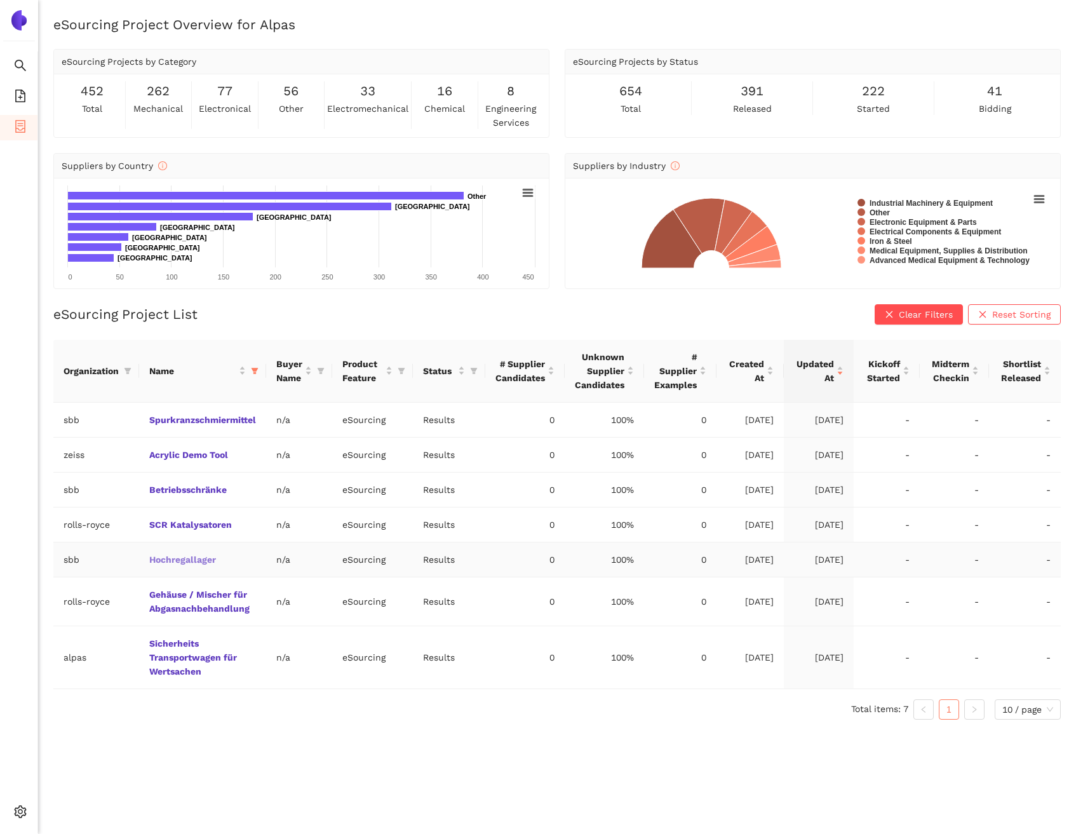
click at [0, 0] on link "Hochregallager" at bounding box center [0, 0] width 0 height 0
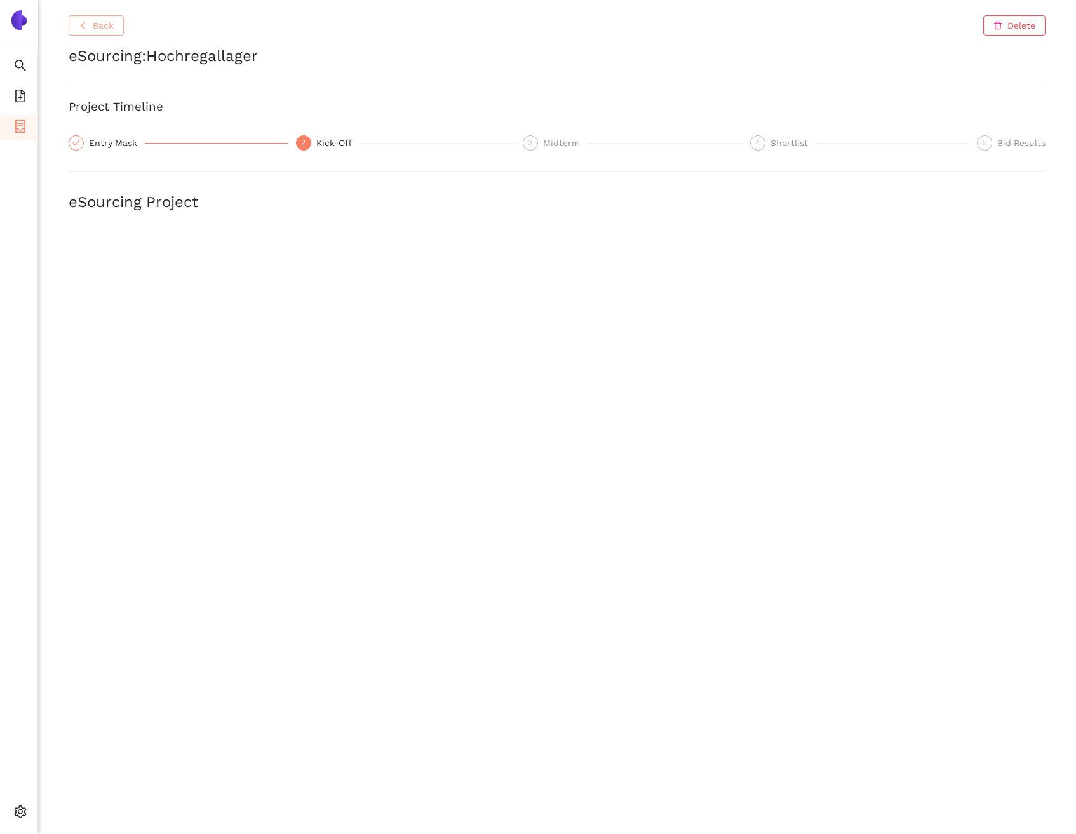
click at [100, 28] on span "Back" at bounding box center [103, 25] width 21 height 14
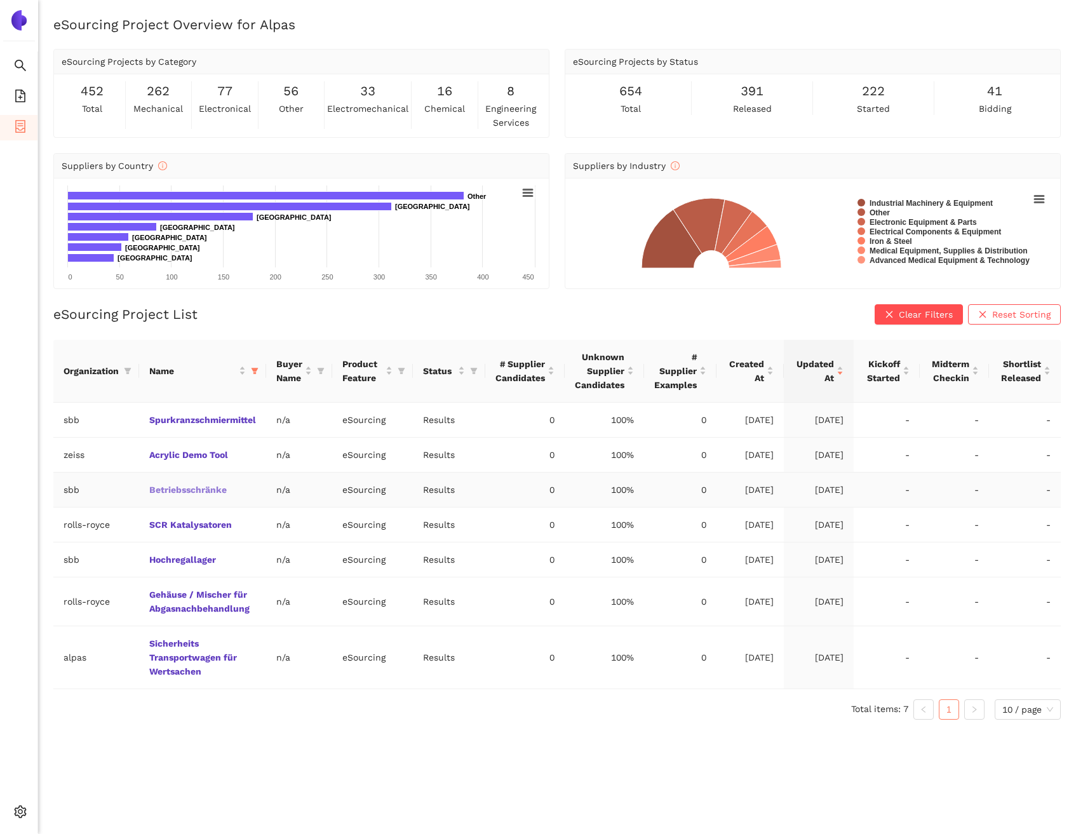
click at [0, 0] on link "Betriebsschränke" at bounding box center [0, 0] width 0 height 0
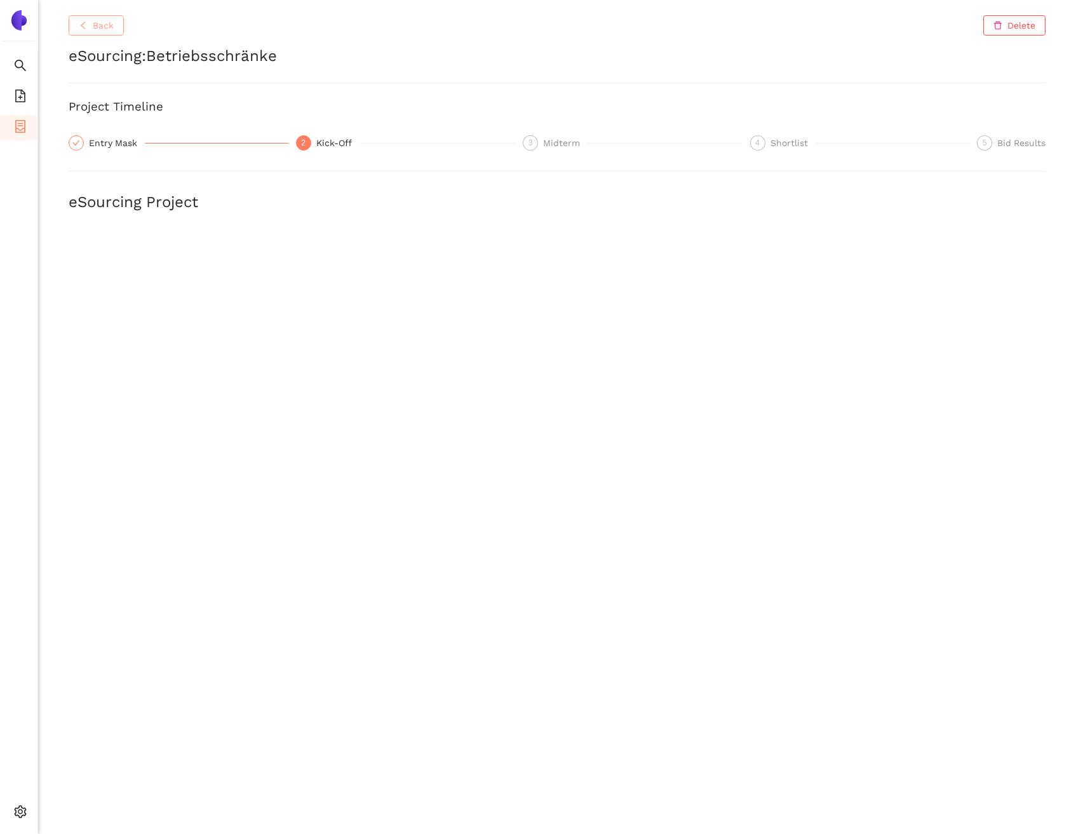
click at [96, 18] on span "Back" at bounding box center [103, 25] width 21 height 14
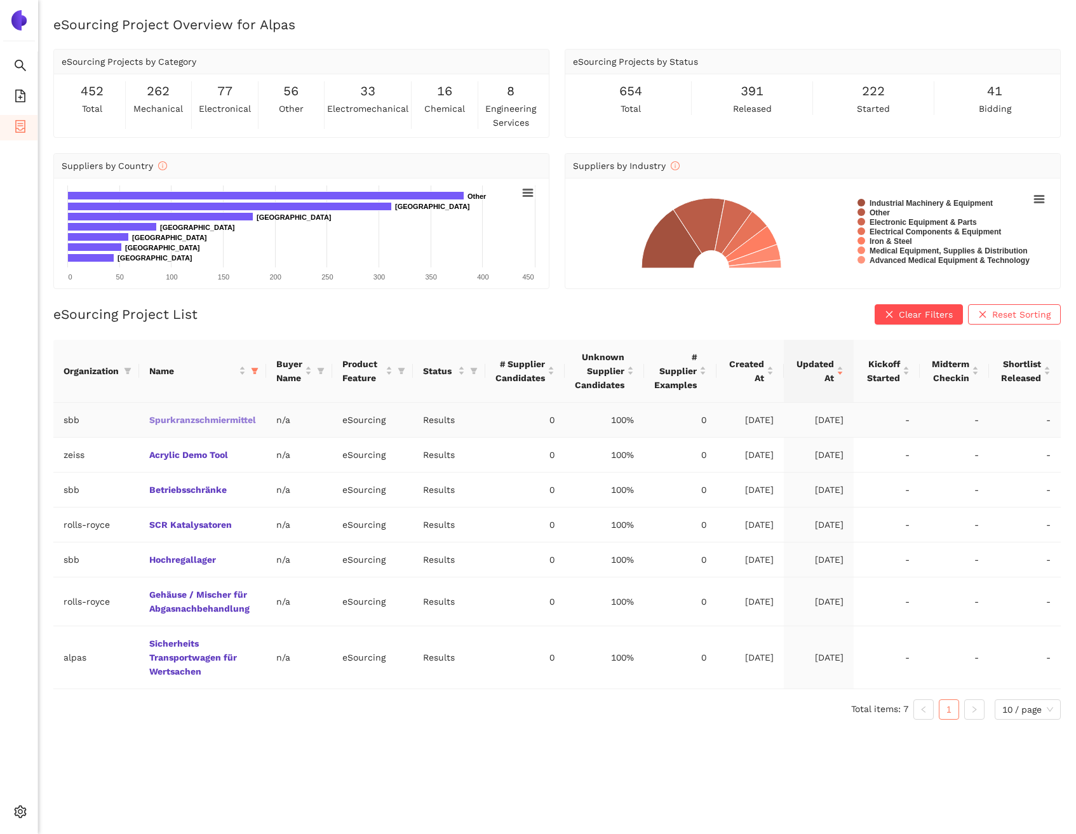
click at [0, 0] on link "Spurkranzschmiermittel" at bounding box center [0, 0] width 0 height 0
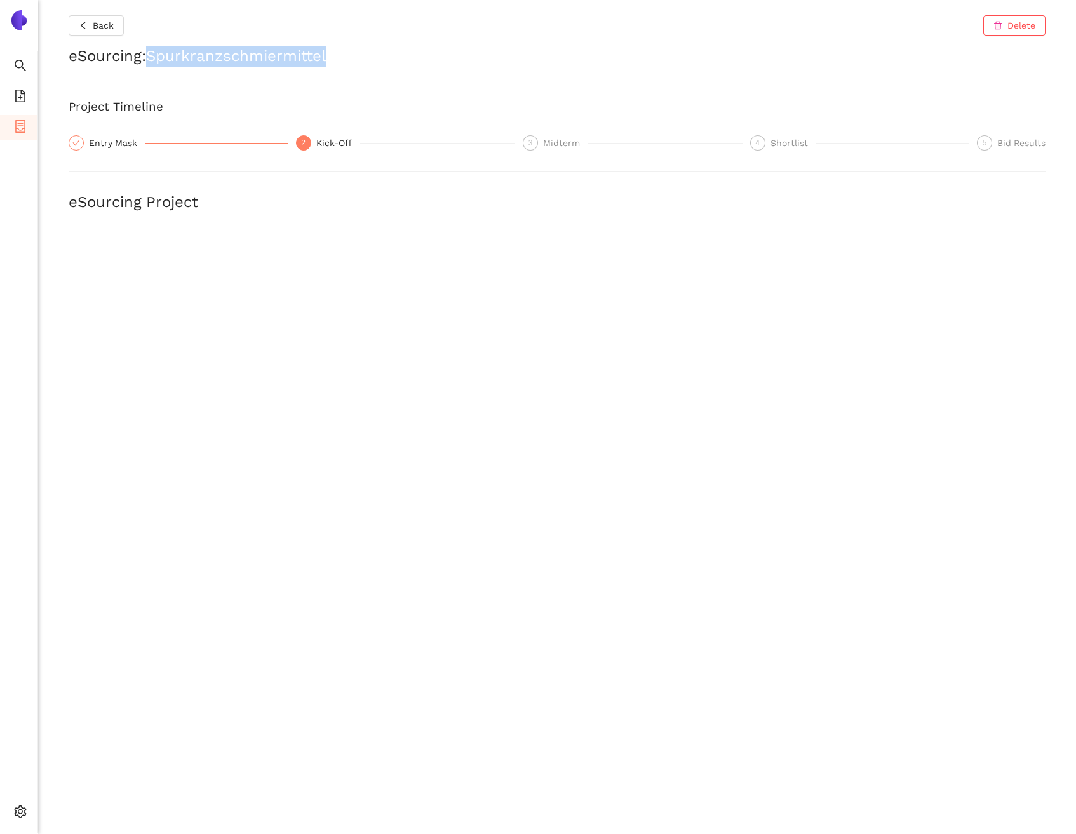
drag, startPoint x: 347, startPoint y: 51, endPoint x: 156, endPoint y: 50, distance: 191.2
click at [156, 50] on h2 "eSourcing : Spurkranzschmiermittel" at bounding box center [557, 57] width 977 height 22
copy h2 "Spurkranzschmiermittel"
click at [103, 26] on span "Back" at bounding box center [103, 25] width 21 height 14
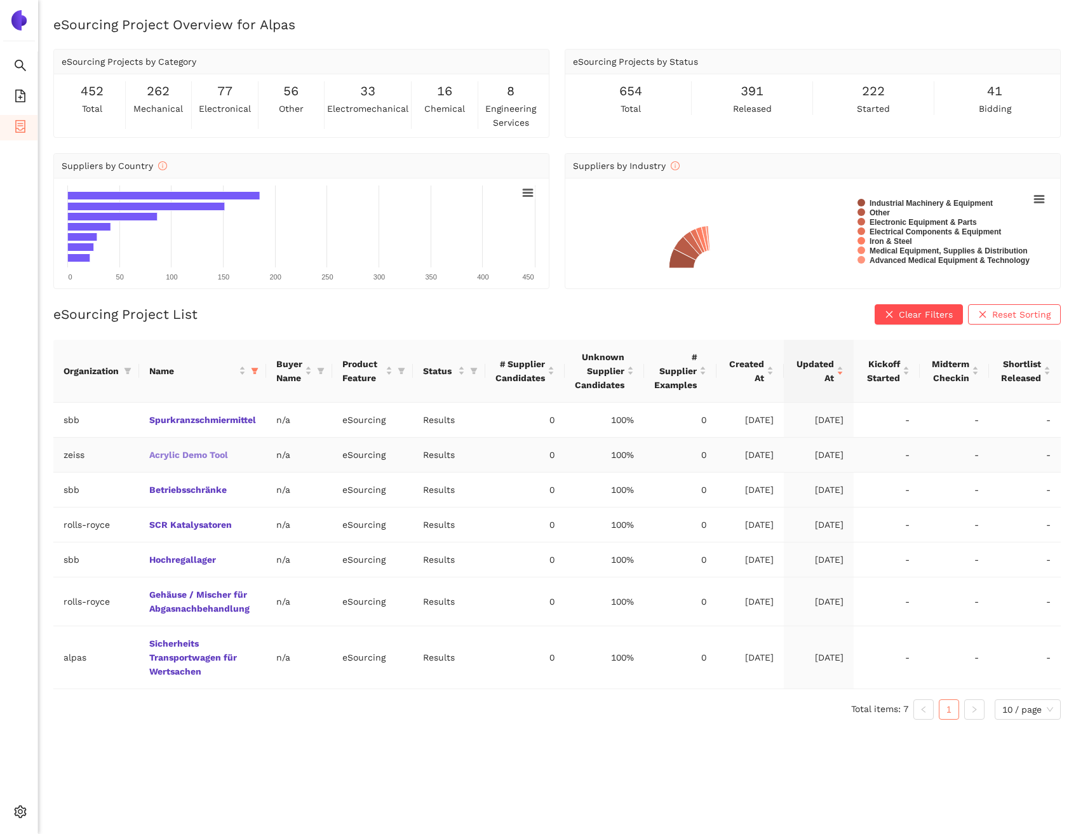
click at [0, 0] on link "Acrylic Demo Tool" at bounding box center [0, 0] width 0 height 0
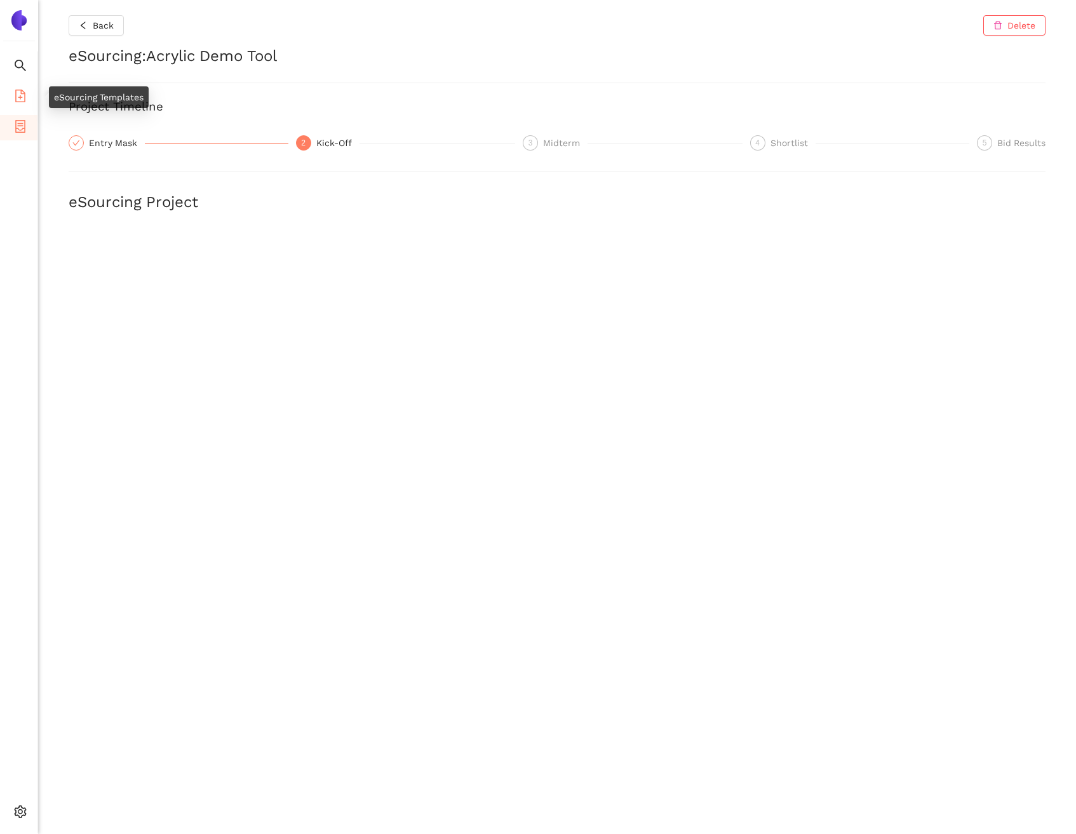
click at [33, 97] on span "eSourcing Templates" at bounding box center [78, 96] width 90 height 25
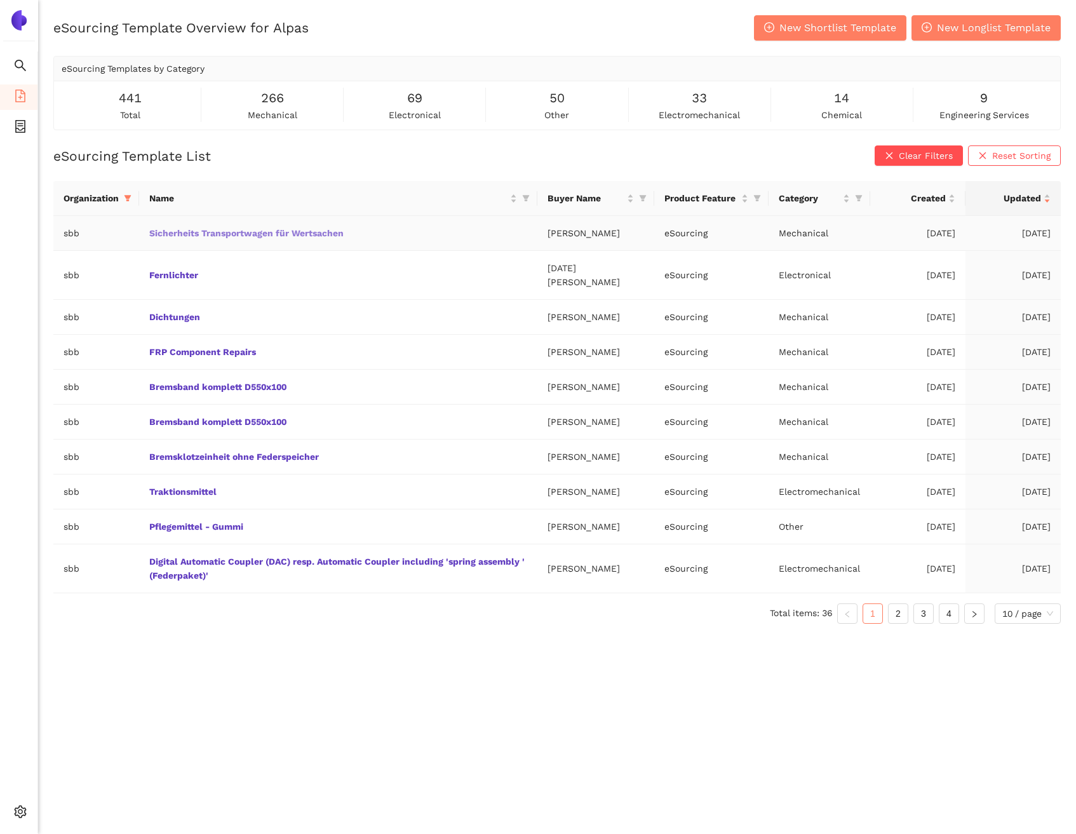
click at [0, 0] on link "Sicherheits Transportwagen für Wertsachen" at bounding box center [0, 0] width 0 height 0
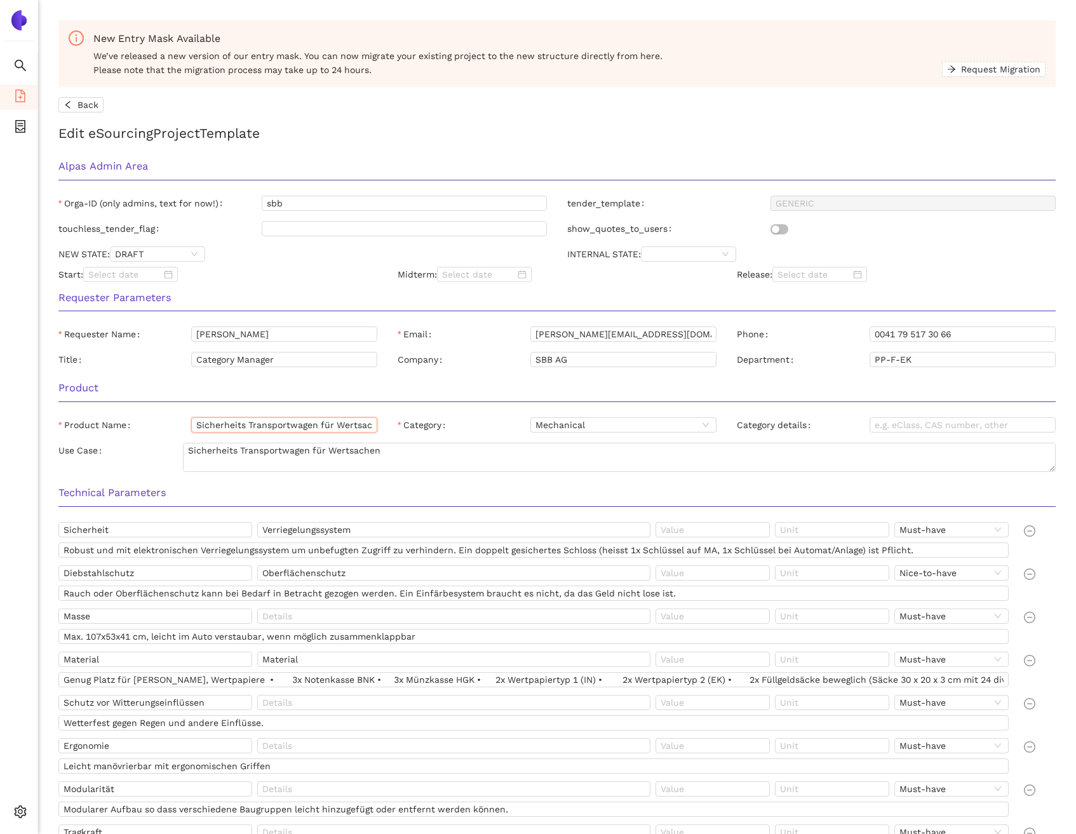
click at [257, 422] on input "Sicherheits Transportwagen für Wertsachen" at bounding box center [284, 424] width 186 height 15
click at [26, 126] on li "eSourcing Projects" at bounding box center [18, 127] width 37 height 25
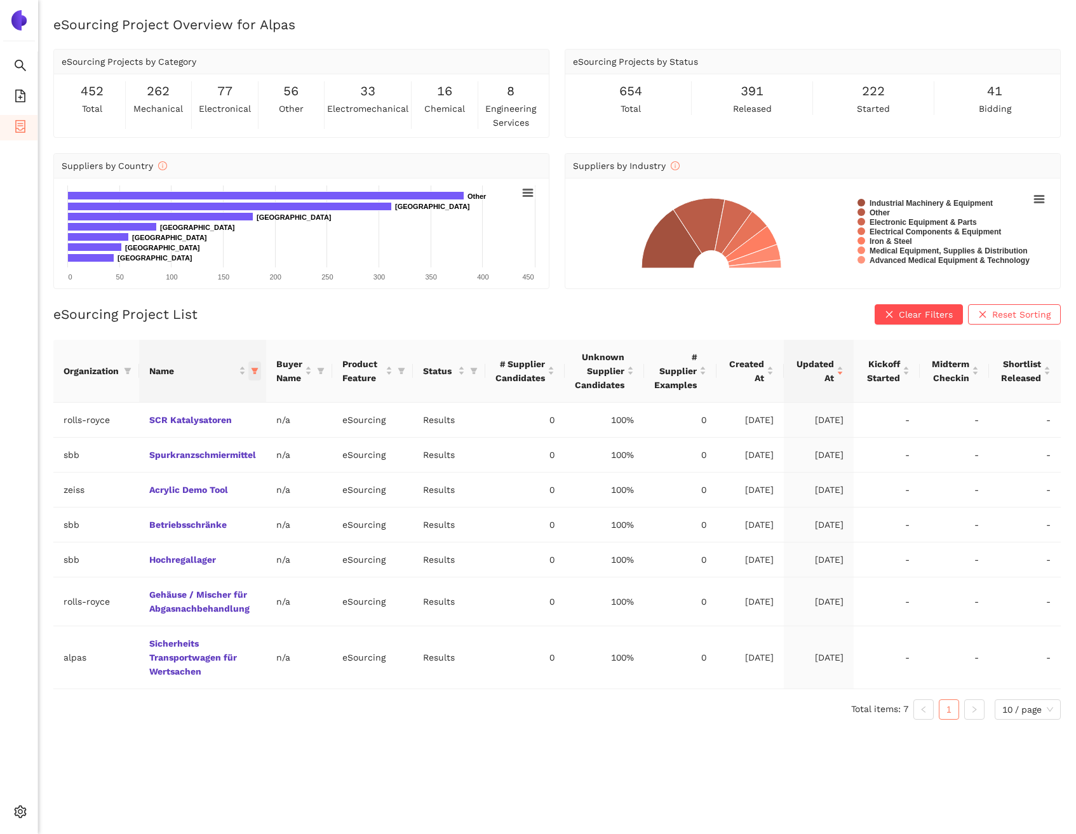
click at [251, 370] on icon "filter" at bounding box center [255, 371] width 8 height 8
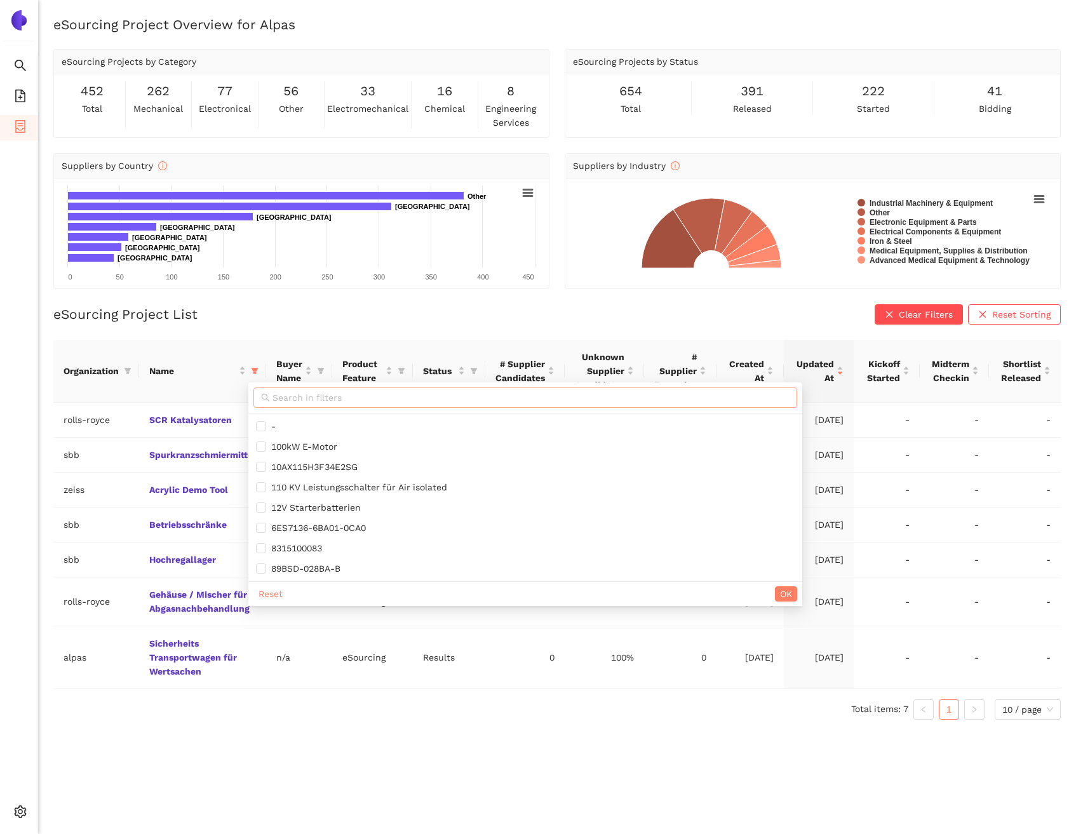
click at [309, 405] on span at bounding box center [525, 398] width 544 height 20
paste input "Sicherheits Transportwagen für Wertsachen"
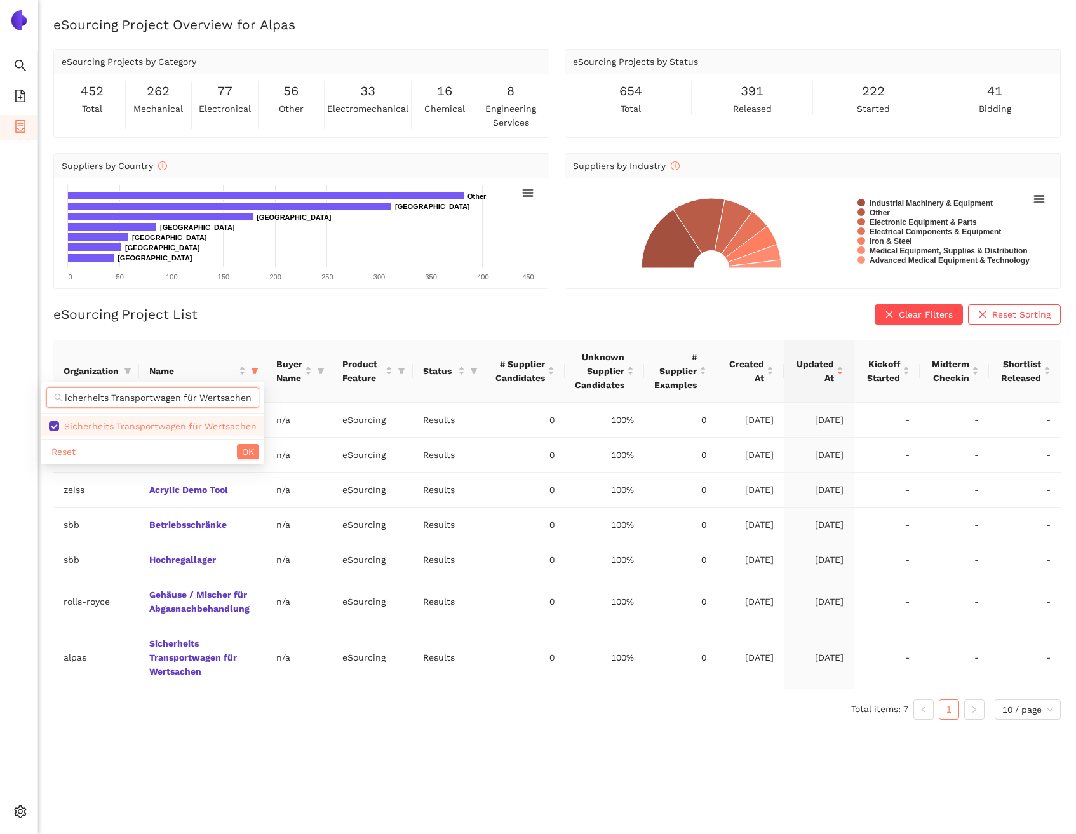
type input "Sicherheits Transportwagen für Wertsachen"
click at [280, 328] on div "eSourcing Project List Clear Filters Reset Sorting Organization Name Buyer Name…" at bounding box center [557, 517] width 1008 height 426
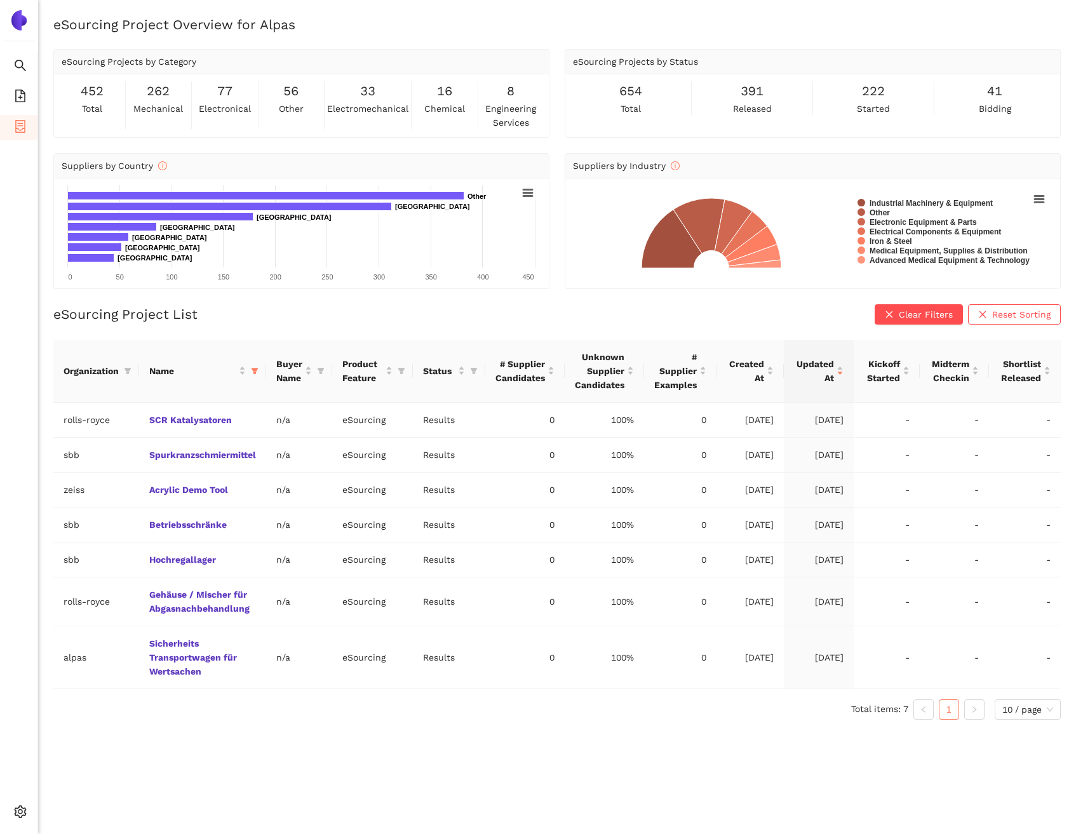
scroll to position [0, 0]
click at [20, 95] on icon "file-add" at bounding box center [20, 96] width 10 height 13
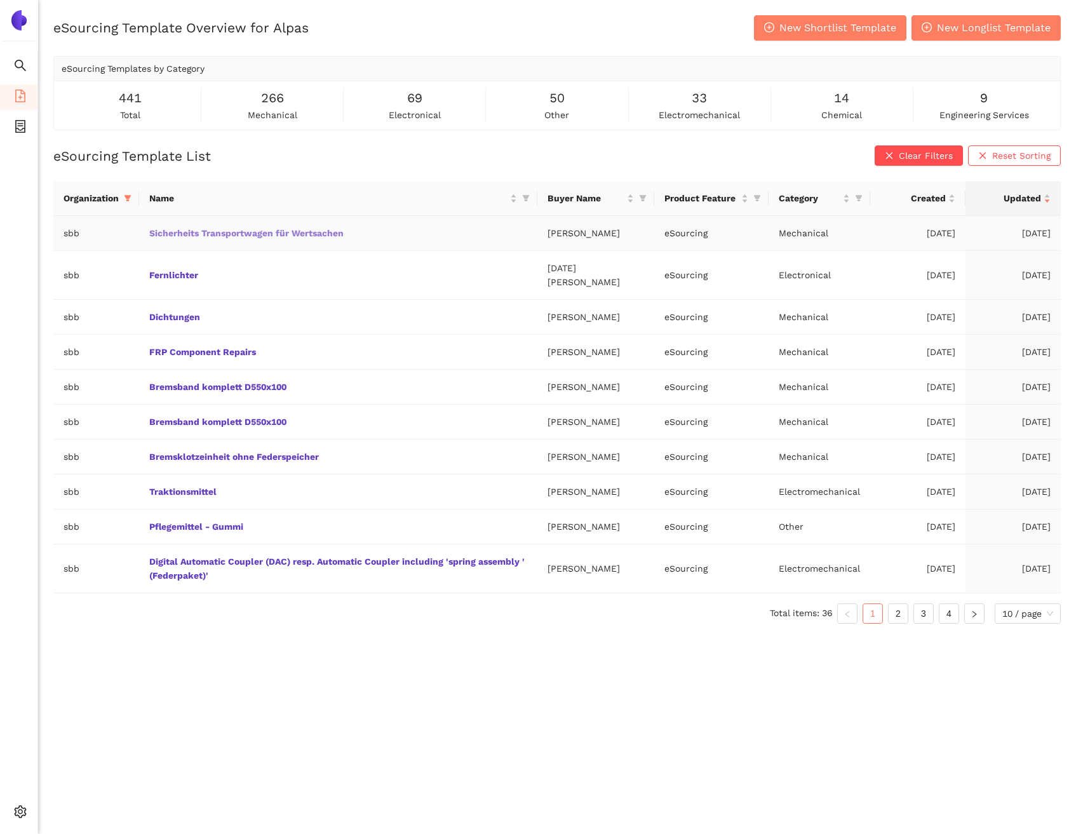
click at [0, 0] on link "Sicherheits Transportwagen für Wertsachen" at bounding box center [0, 0] width 0 height 0
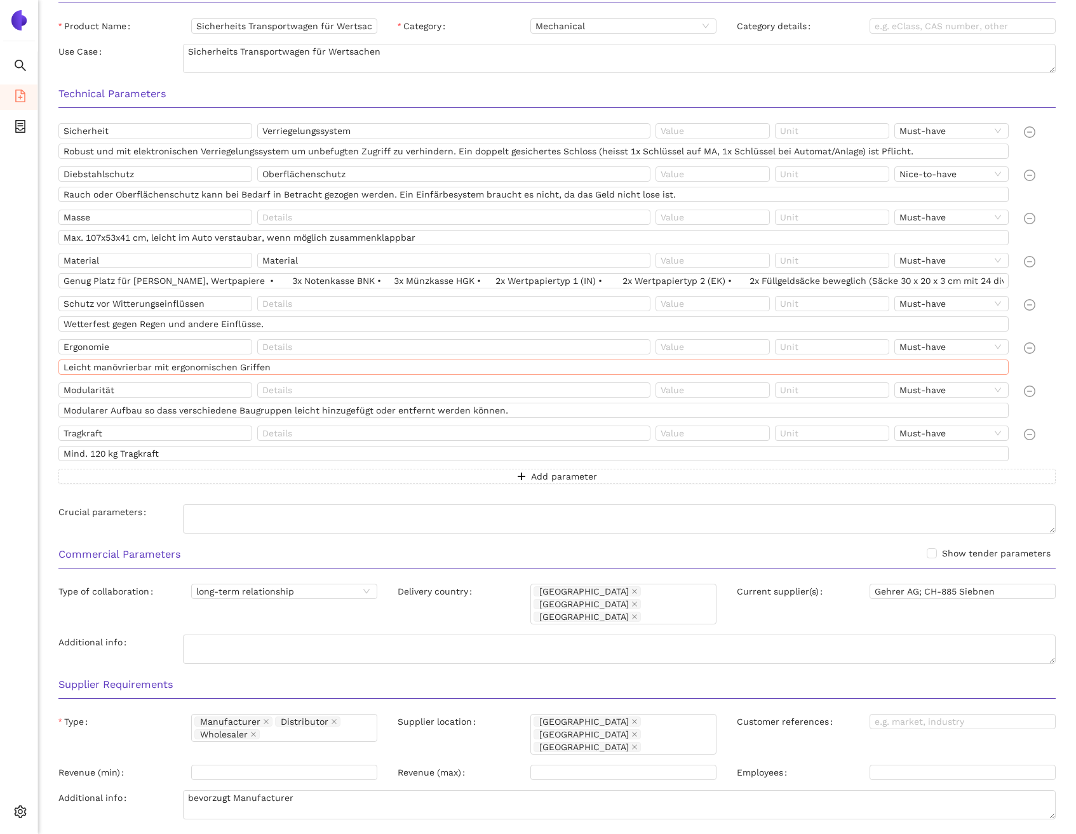
scroll to position [572, 0]
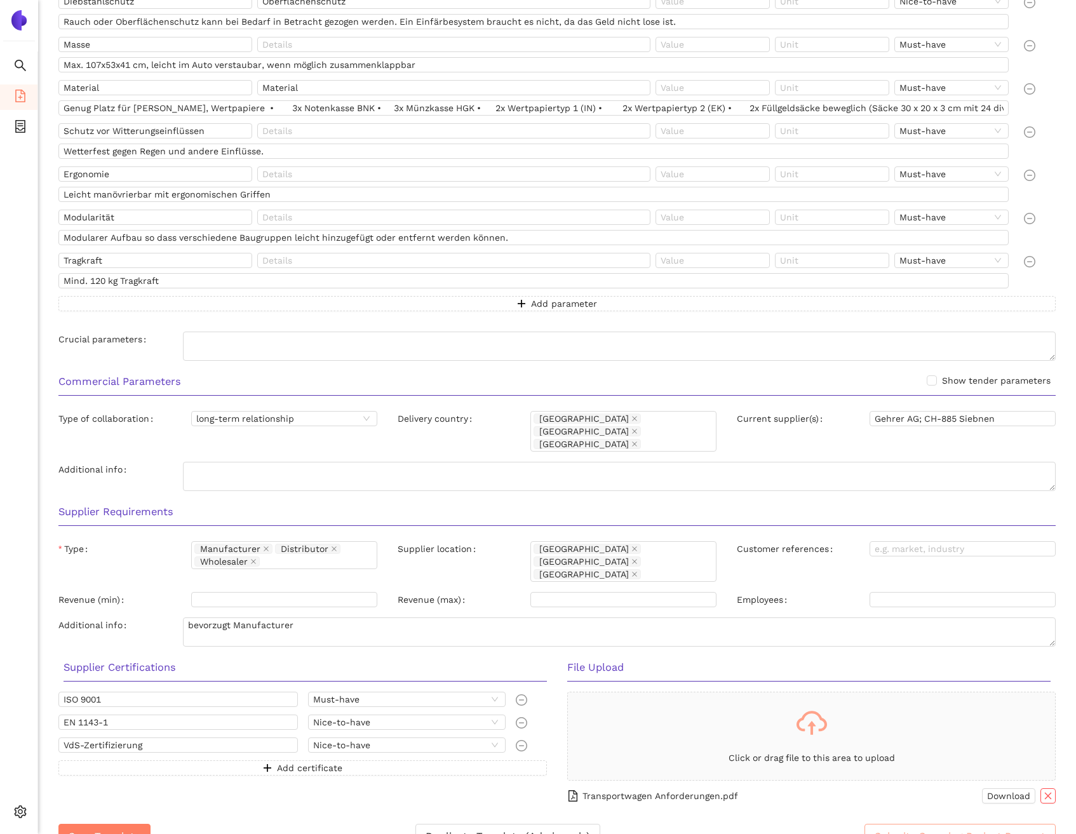
click at [917, 828] on span "Submit eSourcing Project Request" at bounding box center [960, 836] width 171 height 16
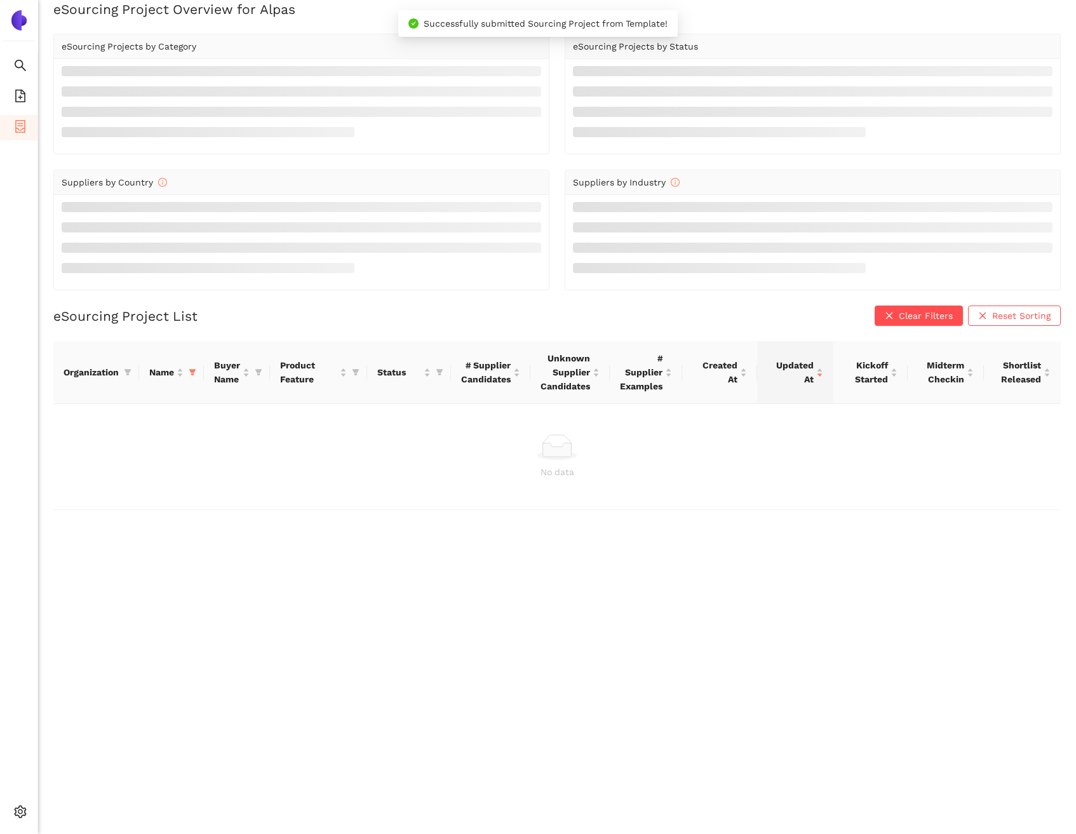
scroll to position [15, 0]
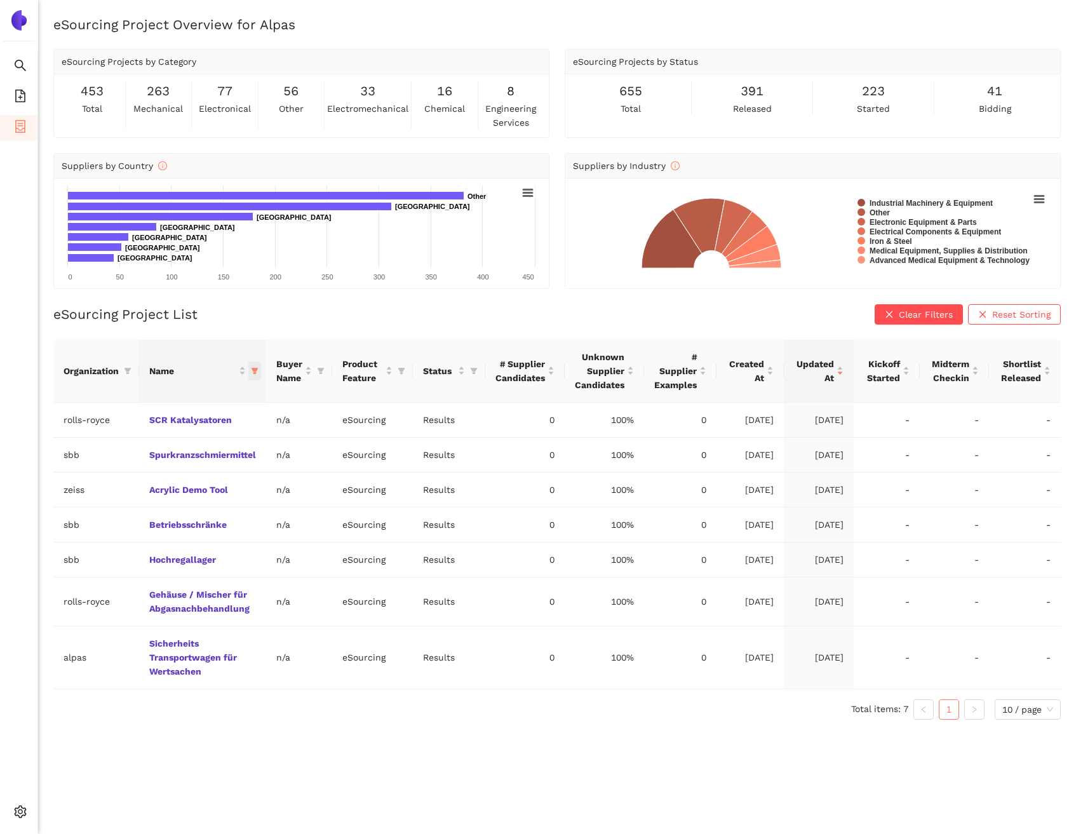
click at [255, 373] on icon "filter" at bounding box center [255, 371] width 7 height 6
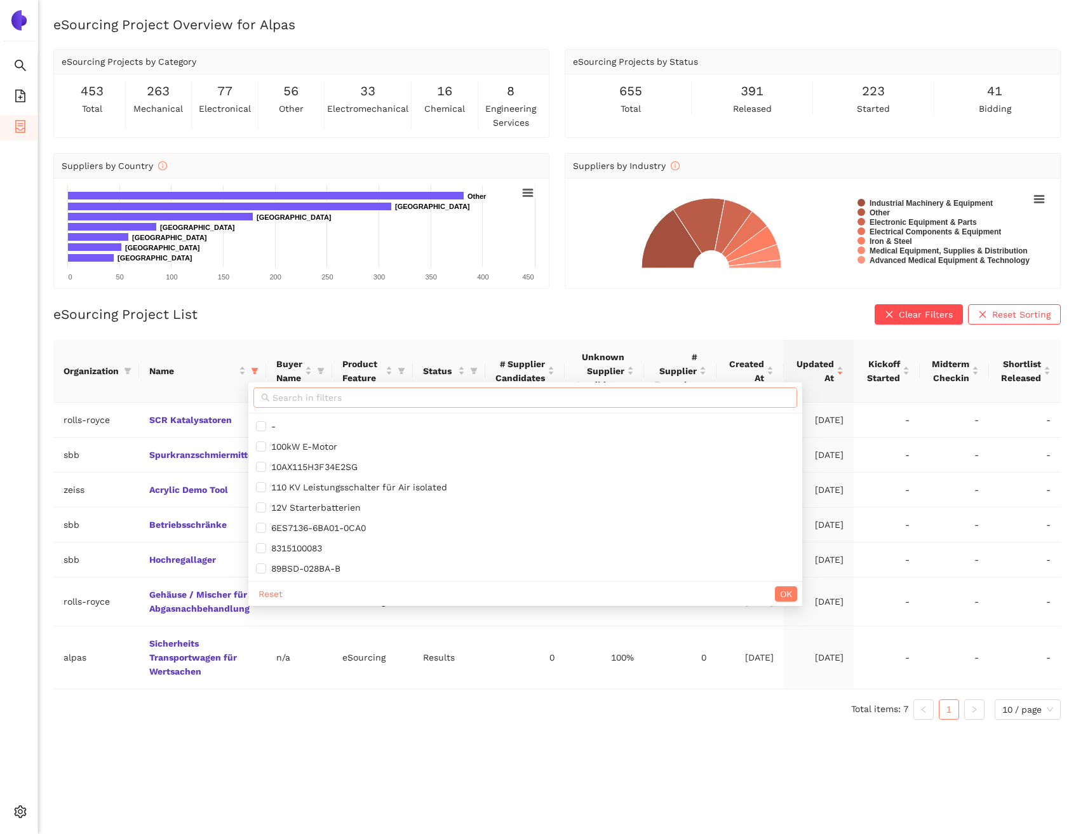
click at [277, 392] on input "text" at bounding box center [531, 398] width 517 height 14
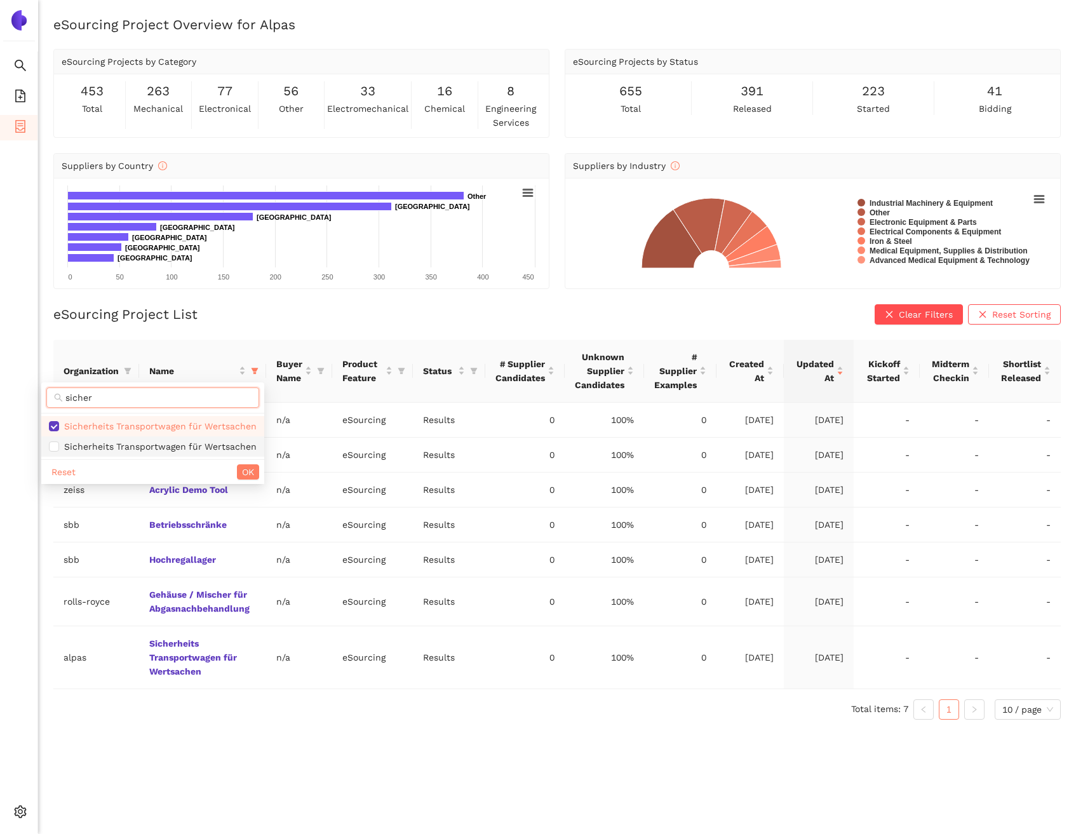
type input "sicher"
drag, startPoint x: 248, startPoint y: 449, endPoint x: 248, endPoint y: 473, distance: 24.1
click at [248, 449] on span "Sicherheits Transportwagen für Wertsachen" at bounding box center [158, 447] width 198 height 10
checkbox input "true"
click at [248, 480] on div "Reset OK" at bounding box center [152, 471] width 223 height 25
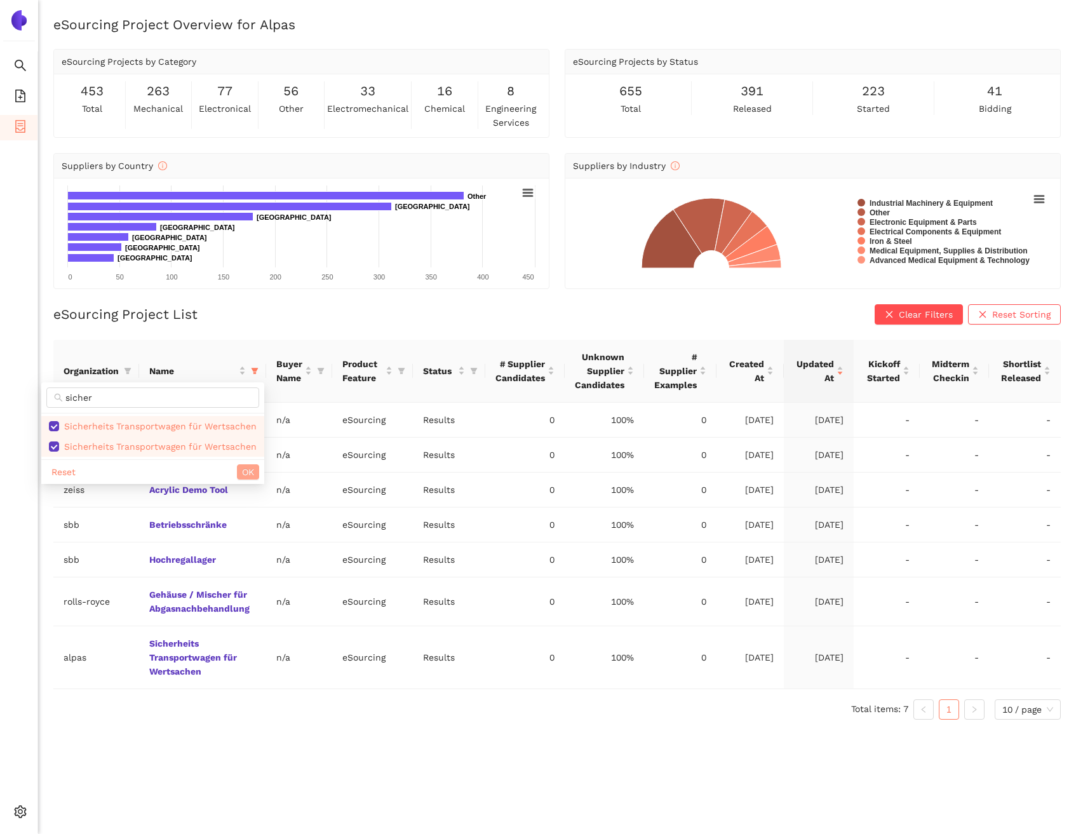
click at [248, 472] on span "OK" at bounding box center [248, 472] width 12 height 14
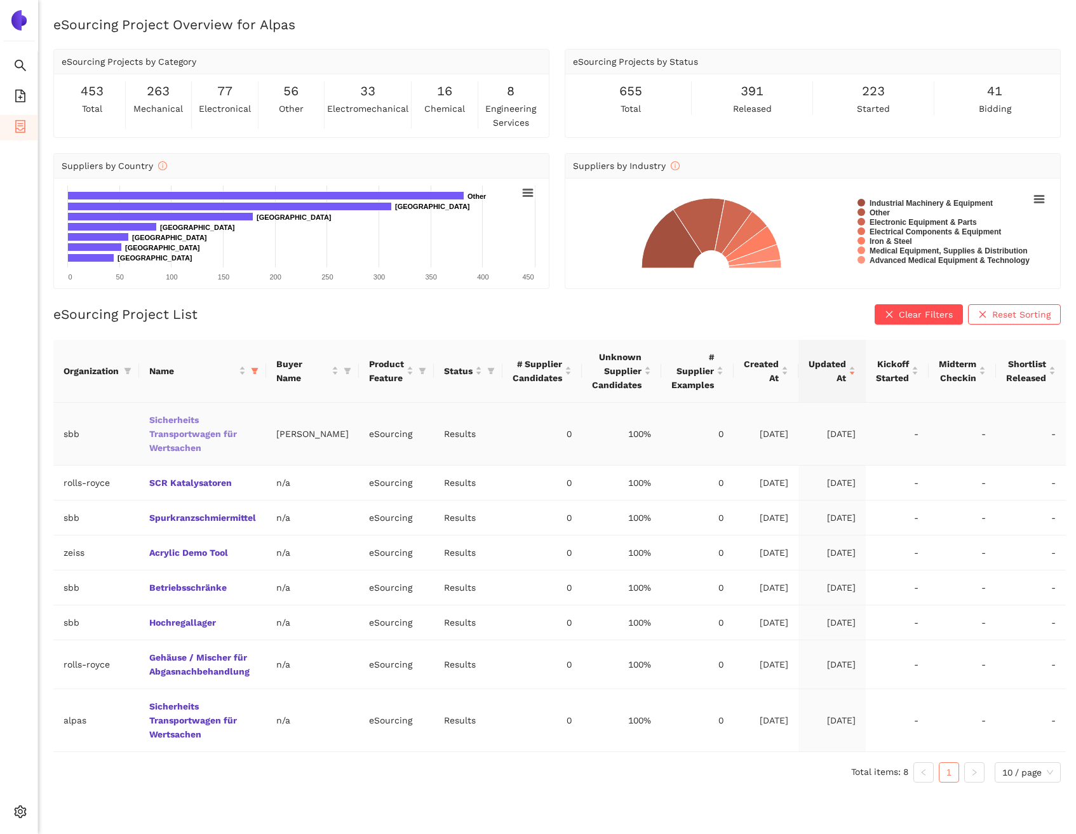
click at [0, 0] on link "Sicherheits Transportwagen für Wertsachen" at bounding box center [0, 0] width 0 height 0
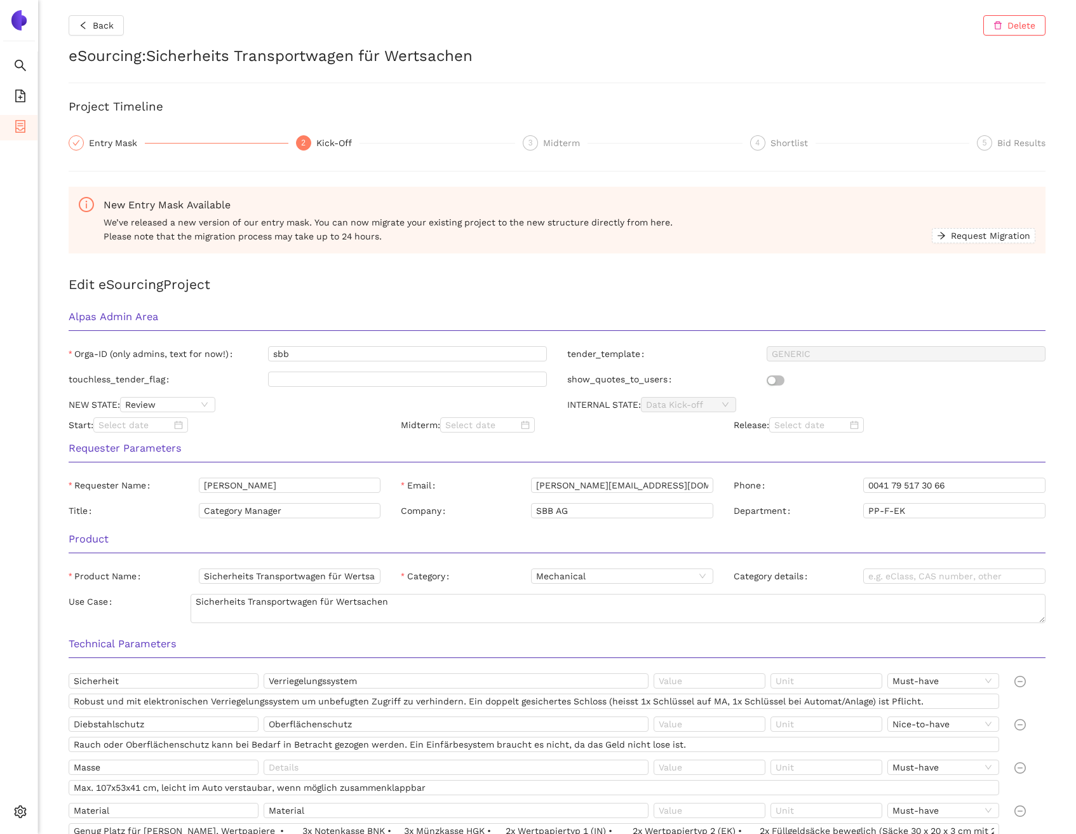
click at [487, 0] on div "Back Delete eSourcing : Sicherheits Transportwagen für Wertsachen Project Timel…" at bounding box center [557, 417] width 1038 height 834
click at [151, 408] on span "Review" at bounding box center [167, 405] width 85 height 14
drag, startPoint x: 151, startPoint y: 464, endPoint x: 226, endPoint y: 443, distance: 78.3
click at [151, 464] on div "Released" at bounding box center [168, 468] width 80 height 14
click at [253, 426] on div "Start:" at bounding box center [224, 424] width 332 height 15
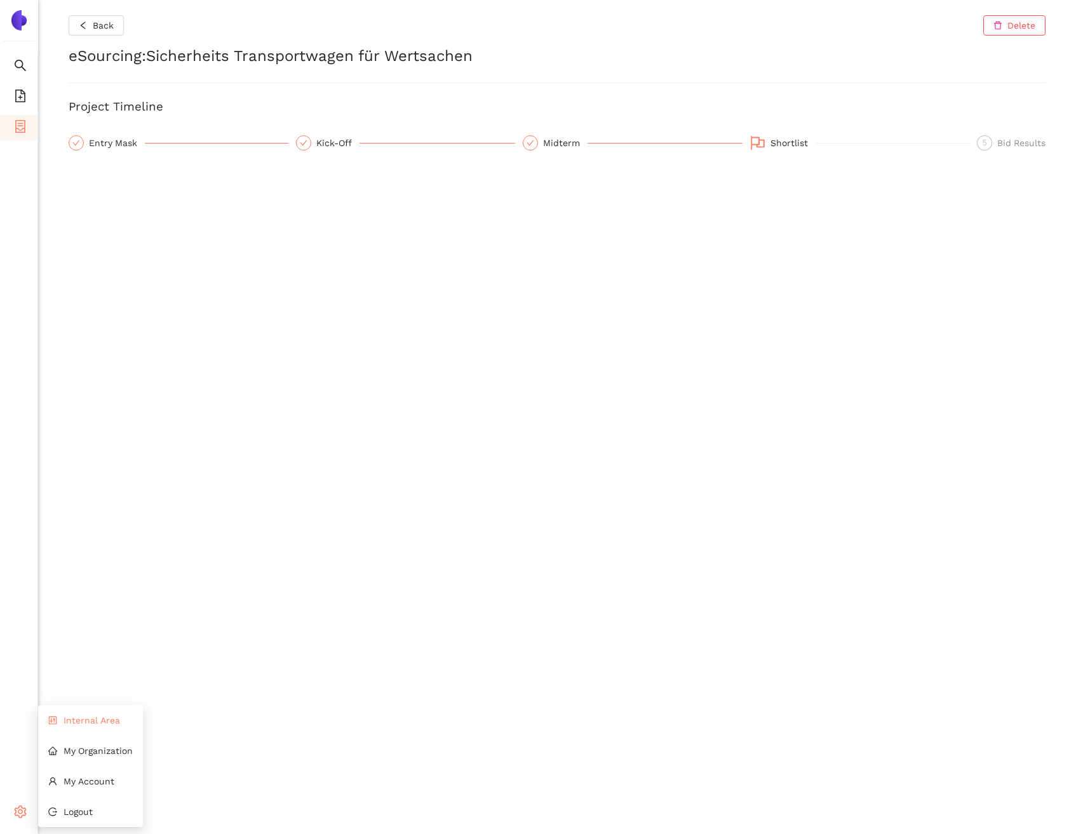
click at [62, 715] on li "Internal Area" at bounding box center [90, 720] width 105 height 25
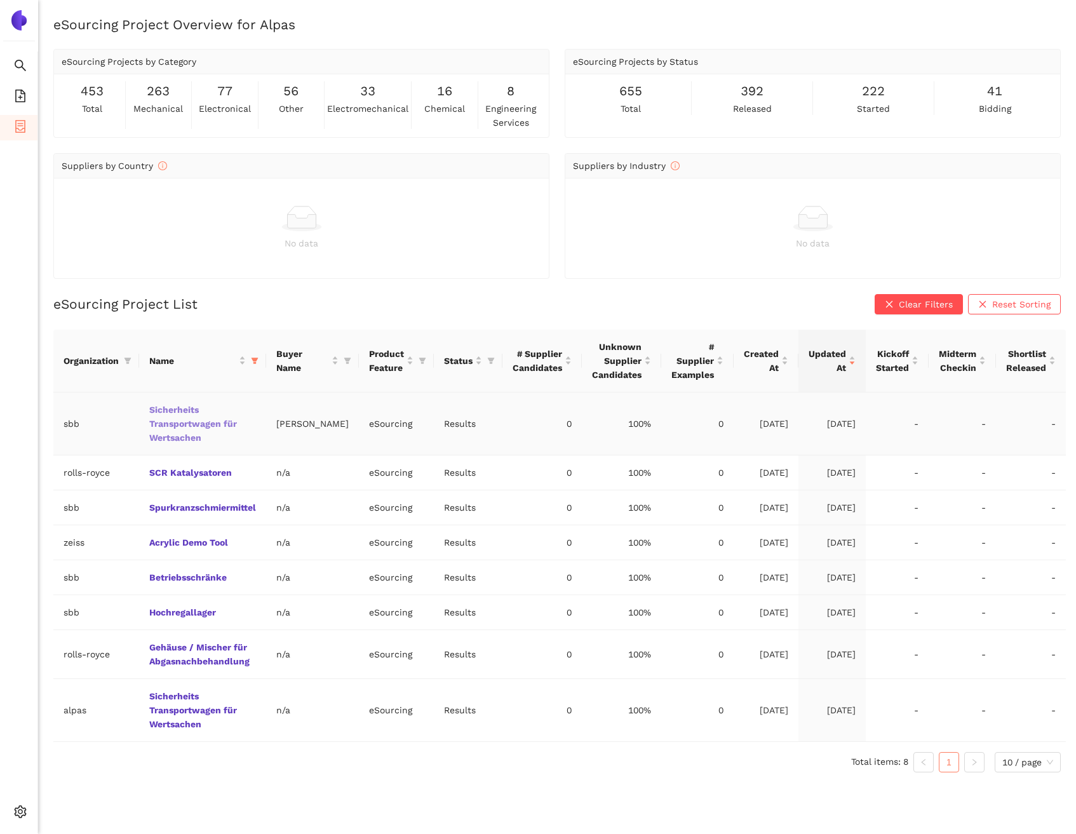
click at [0, 0] on link "Sicherheits Transportwagen für Wertsachen" at bounding box center [0, 0] width 0 height 0
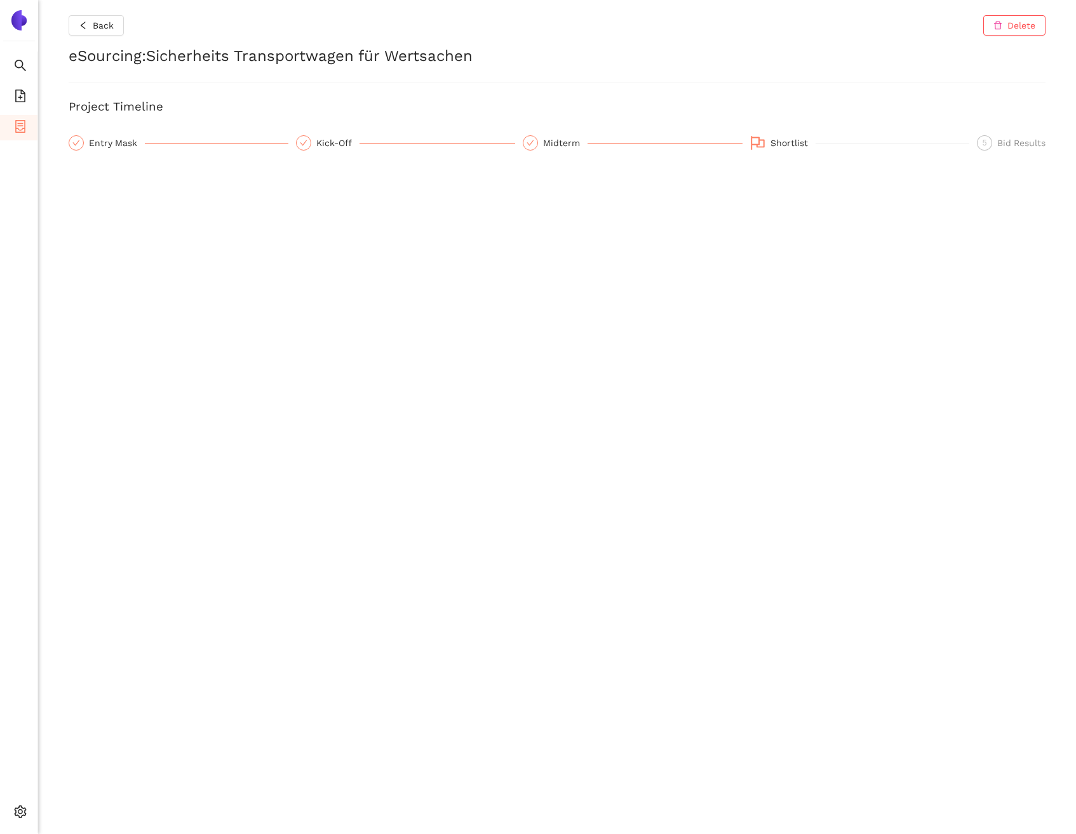
click at [591, 67] on div "Back Delete eSourcing : Sicherheits Transportwagen für Wertsachen Project Timel…" at bounding box center [557, 417] width 1038 height 834
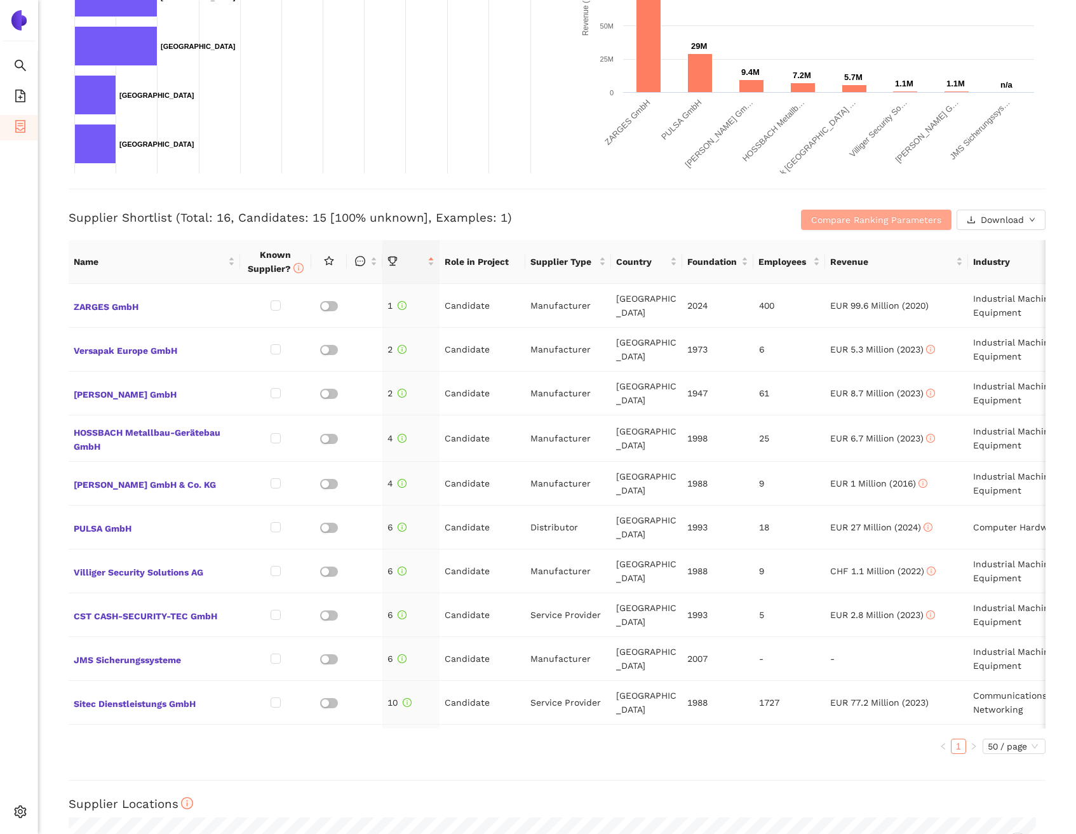
click at [879, 226] on span "Compare Ranking Parameters" at bounding box center [876, 220] width 130 height 14
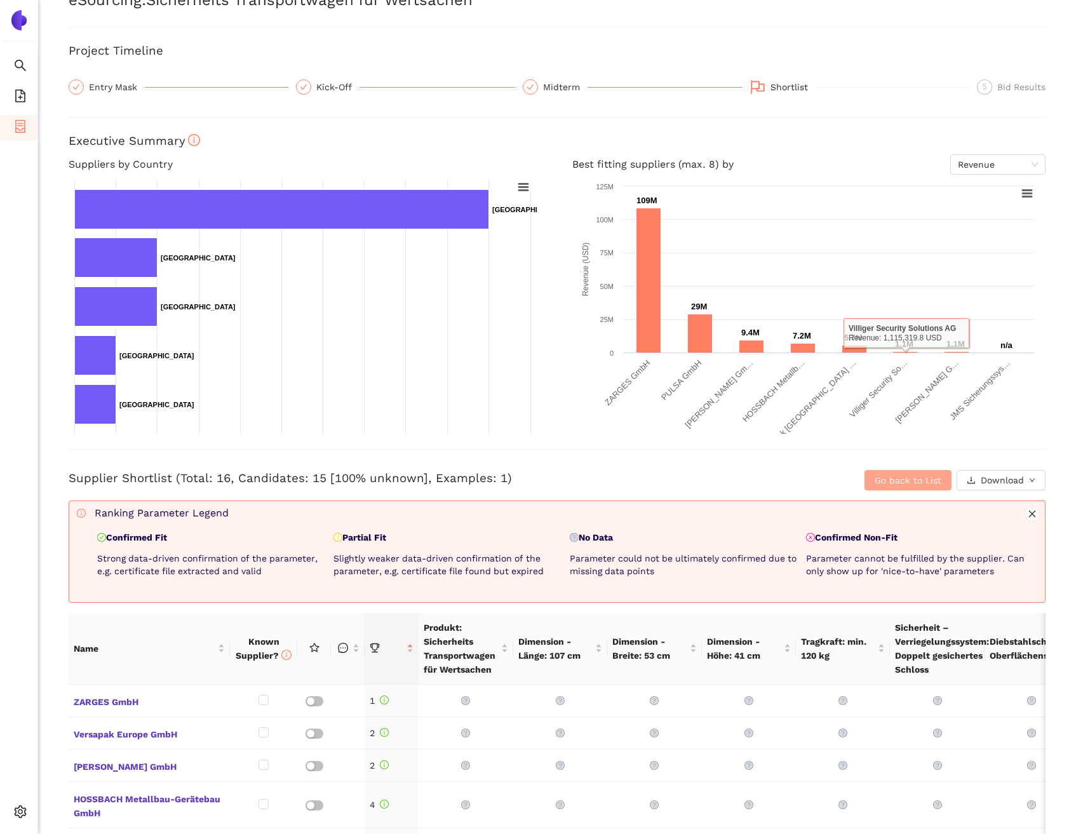
click at [905, 487] on button "Go back to List" at bounding box center [908, 480] width 87 height 20
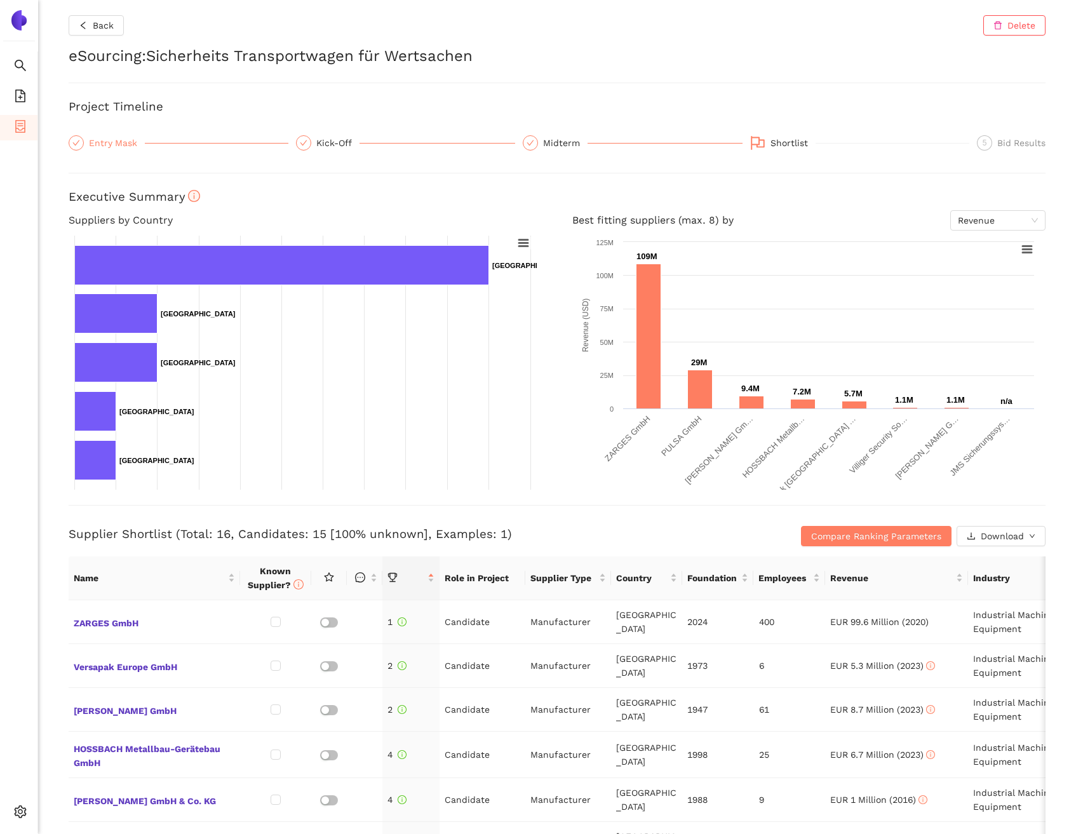
click at [113, 137] on div "Entry Mask" at bounding box center [117, 142] width 56 height 15
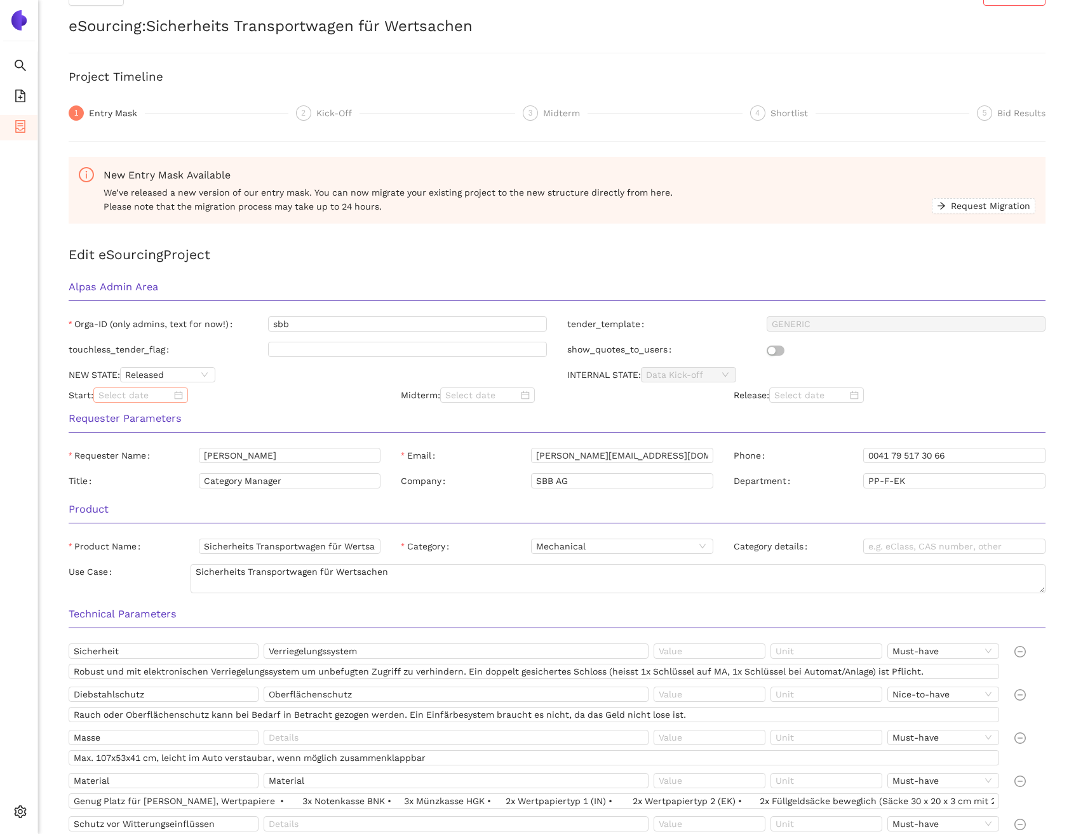
click at [138, 399] on input at bounding box center [134, 395] width 73 height 14
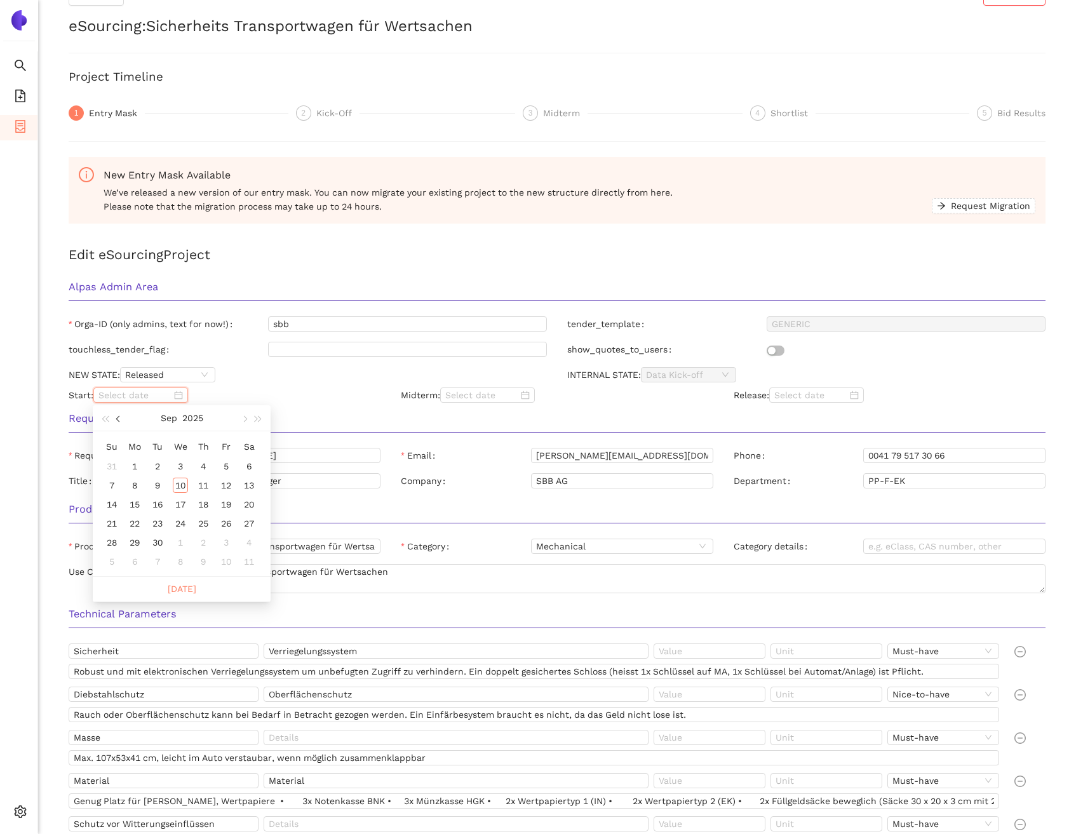
click at [119, 421] on span "button" at bounding box center [119, 419] width 6 height 6
type input "2025/08/29"
click at [231, 546] on div "29" at bounding box center [226, 542] width 15 height 15
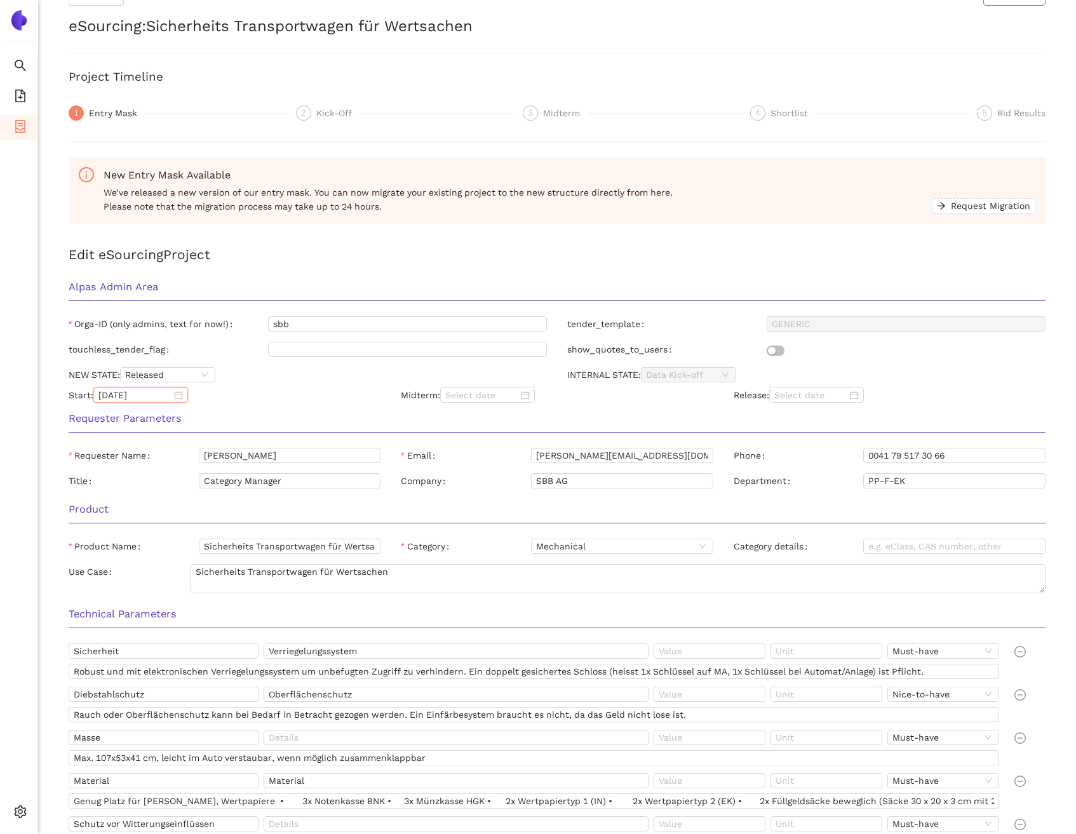
click at [273, 408] on div "Requester Parameters" at bounding box center [556, 423] width 997 height 40
click at [807, 396] on input at bounding box center [810, 395] width 73 height 14
type input "2025/09/11"
click at [872, 484] on div "11" at bounding box center [873, 485] width 15 height 15
click at [810, 419] on h3 "Requester Parameters" at bounding box center [557, 418] width 977 height 17
